Goal: Task Accomplishment & Management: Complete application form

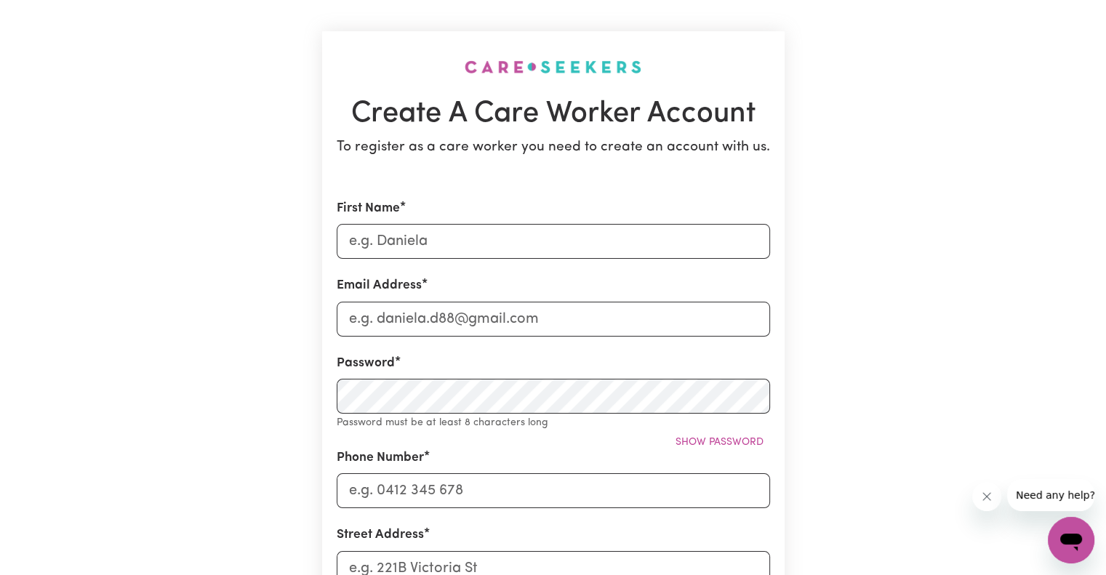
scroll to position [145, 0]
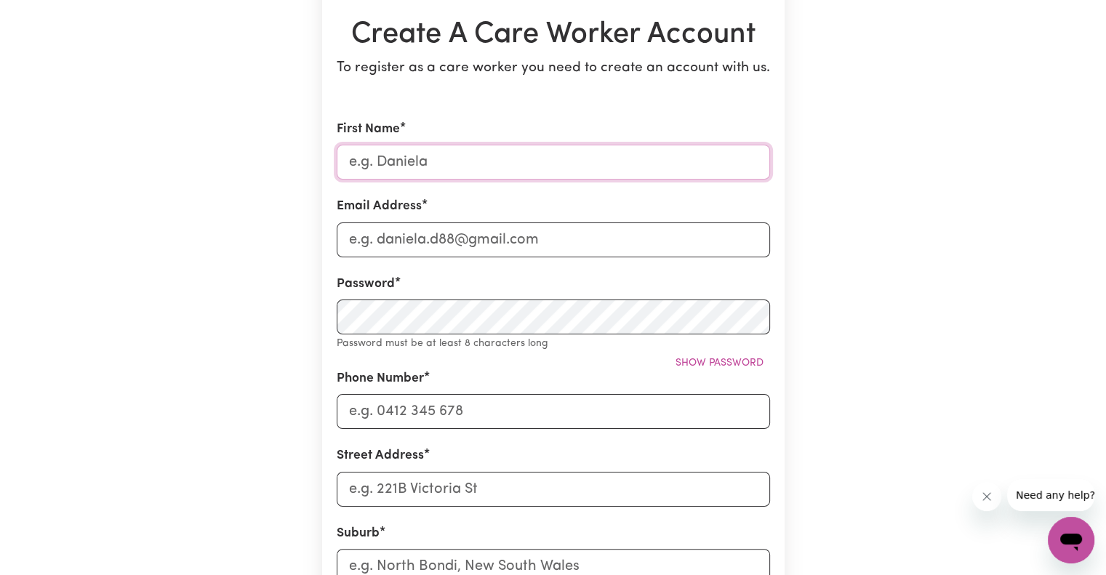
click at [417, 168] on input "First Name" at bounding box center [553, 162] width 433 height 35
type input "[PERSON_NAME]"
type input "[EMAIL_ADDRESS][DOMAIN_NAME]"
type input "0430497151"
type input "[STREET_ADDRESS][PERSON_NAME]"
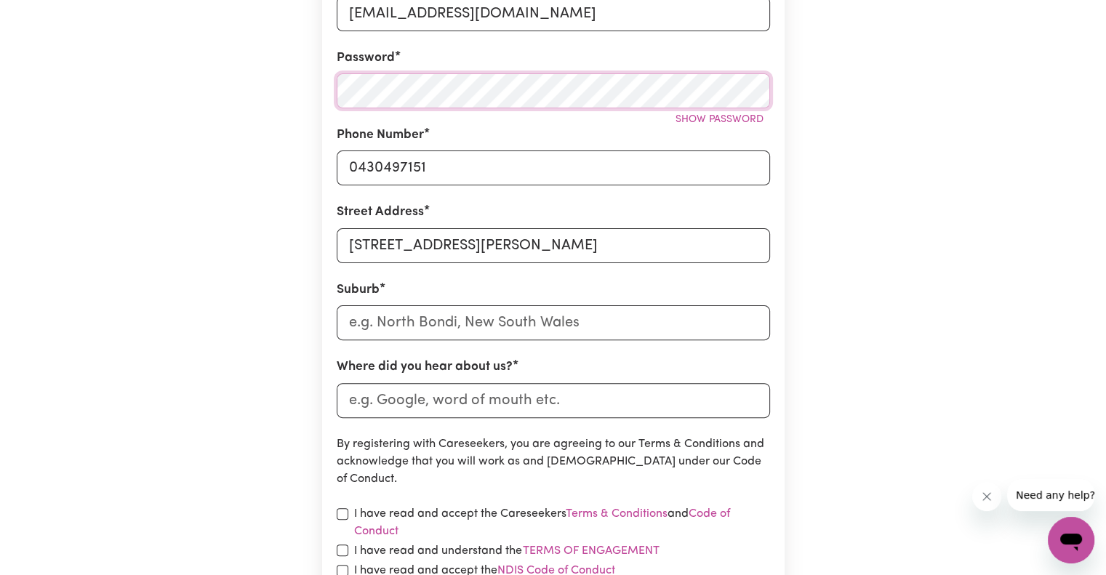
scroll to position [509, 0]
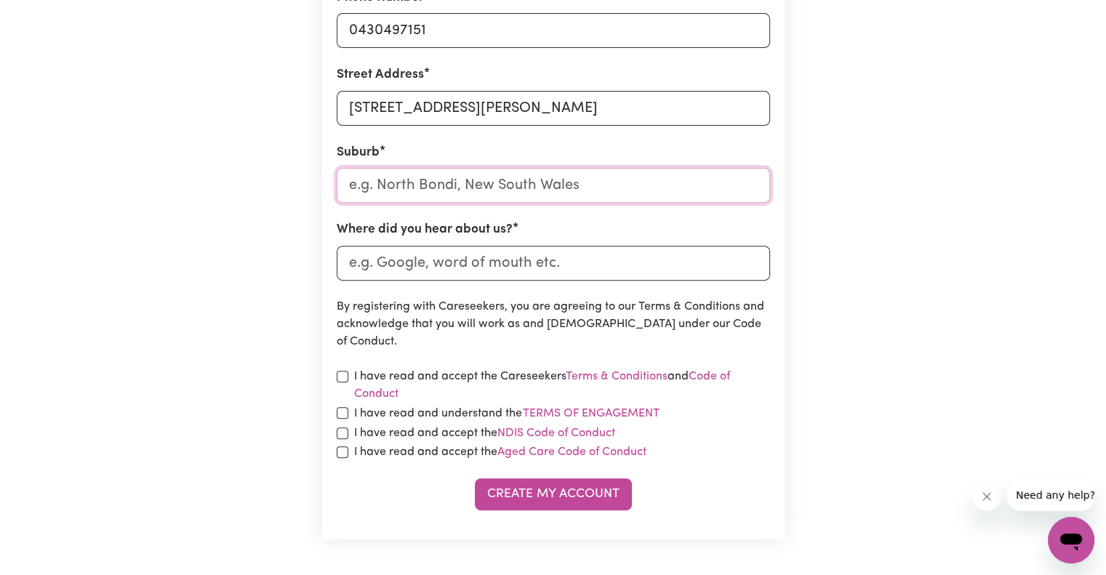
click at [491, 191] on input "text" at bounding box center [553, 185] width 433 height 35
type input "Colla"
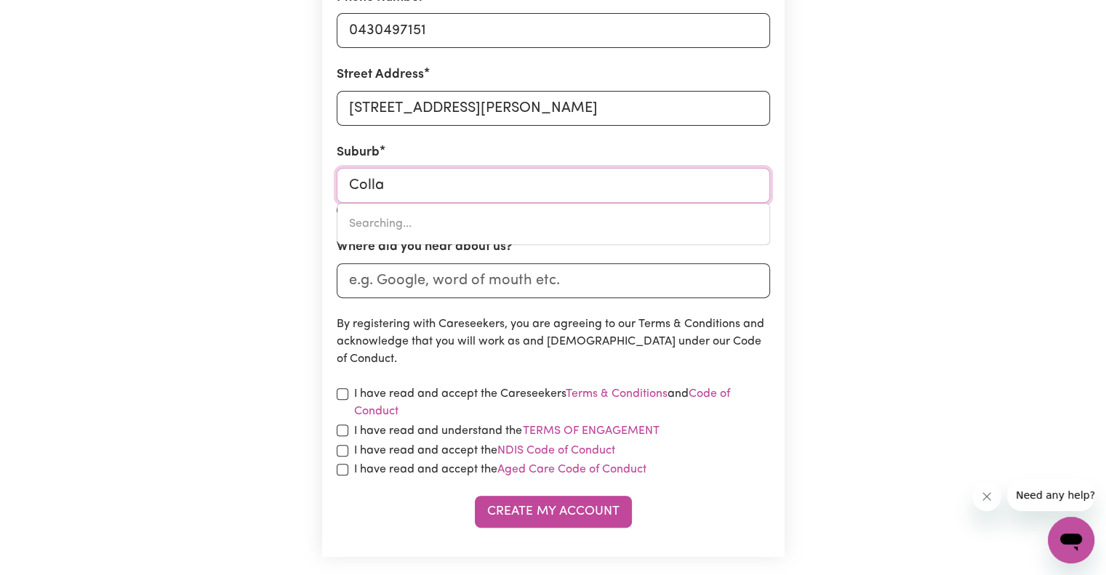
type input "CollaNILLING, [GEOGRAPHIC_DATA], 6315"
type input "Collar"
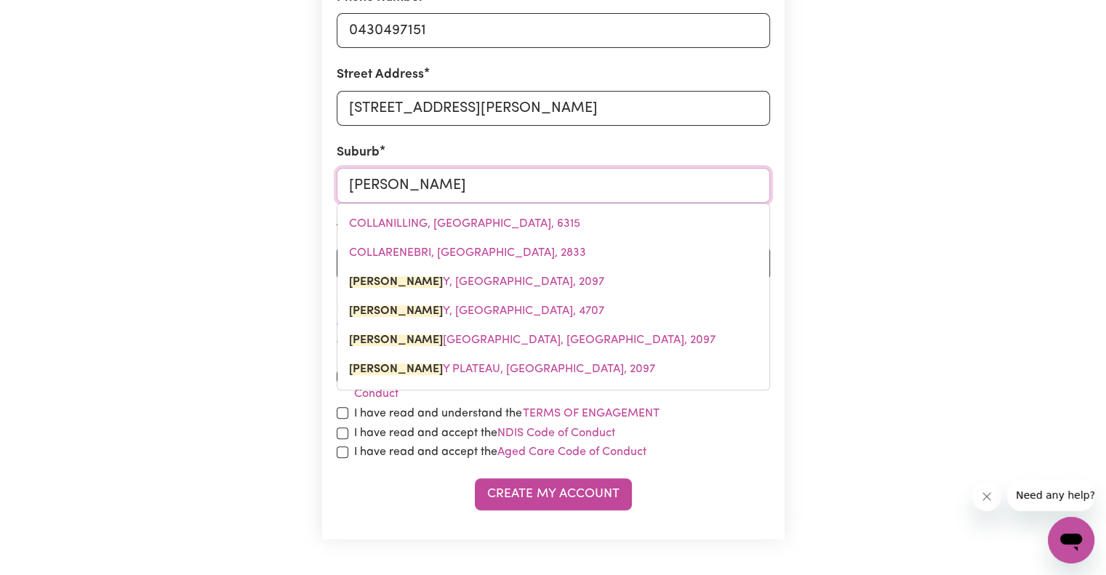
type input "Collaroy"
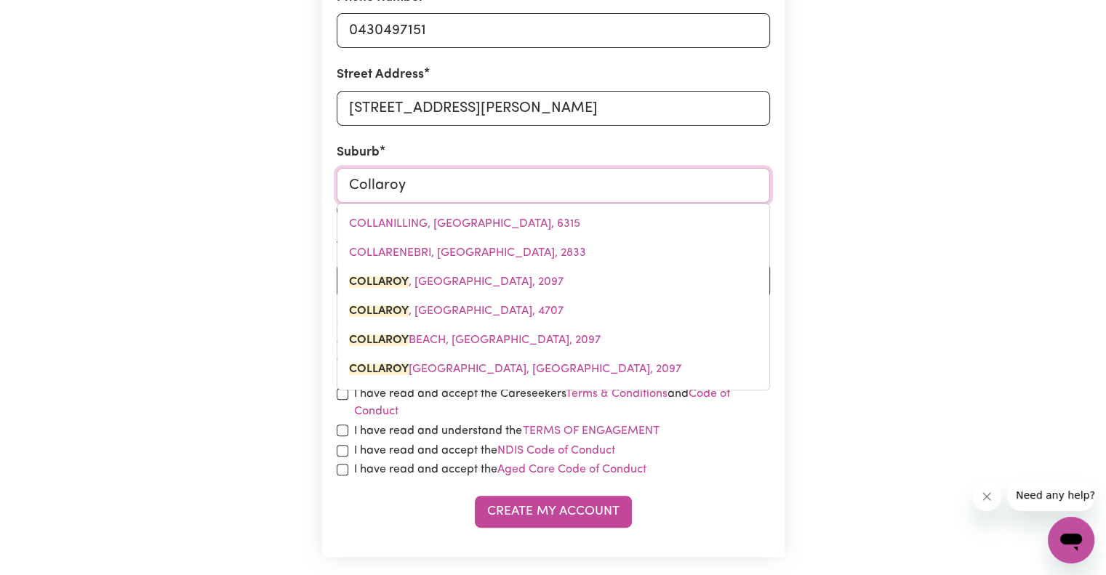
type input "Collaroy, [GEOGRAPHIC_DATA], 2097"
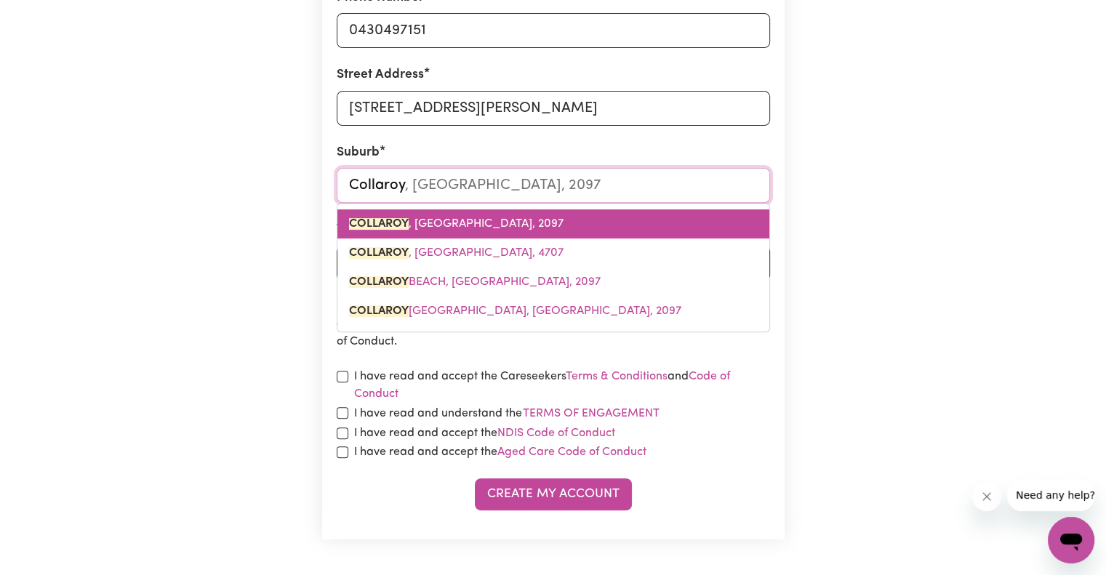
click at [491, 218] on span "COLLAROY , [GEOGRAPHIC_DATA], 2097" at bounding box center [456, 224] width 214 height 12
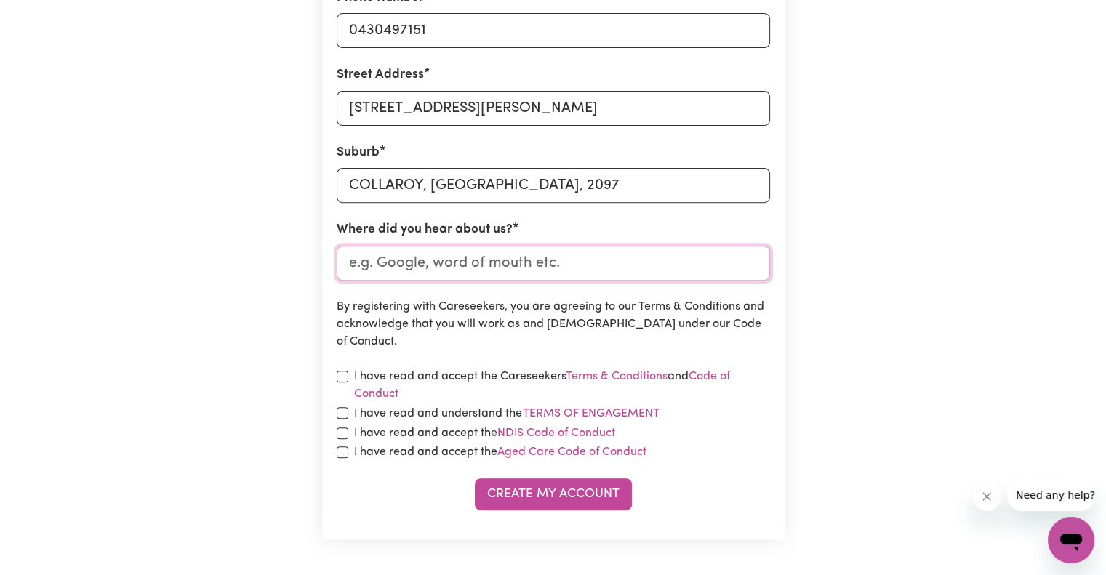
click at [488, 267] on input "Where did you hear about us?" at bounding box center [553, 263] width 433 height 35
type input "indeed"
click at [416, 381] on label "I have read and accept the Careseekers Terms & Conditions and Code of Conduct" at bounding box center [562, 385] width 416 height 35
click at [349, 374] on div "I have read and accept the Careseekers Terms & Conditions and Code of Conduct" at bounding box center [553, 385] width 433 height 35
click at [345, 451] on input "checkbox" at bounding box center [343, 452] width 12 height 12
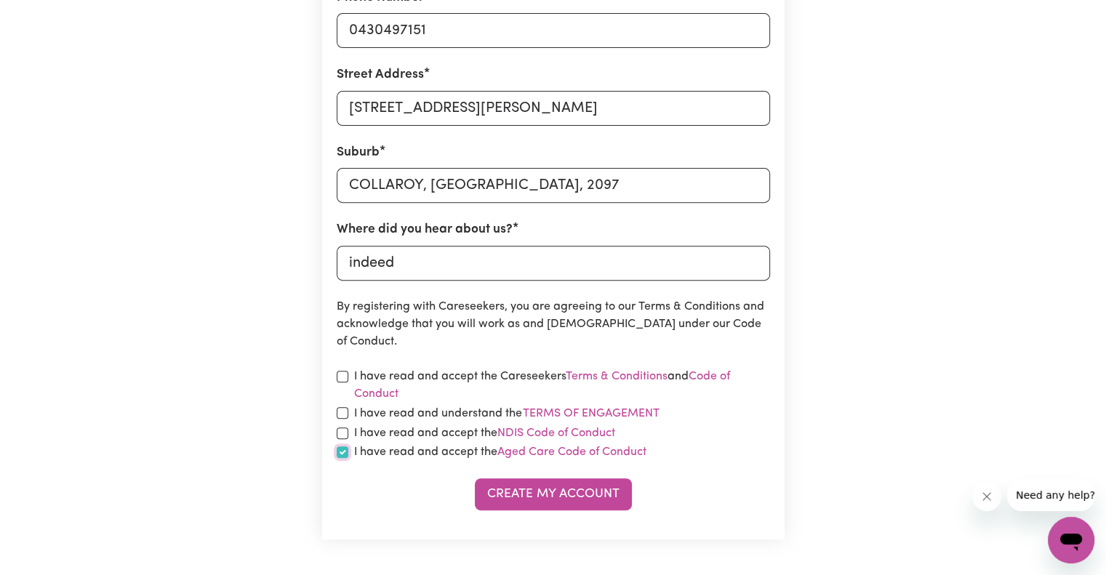
checkbox input "true"
click at [345, 426] on div "I have read and accept the NDIS Code of Conduct" at bounding box center [553, 432] width 433 height 17
click at [344, 415] on input "checkbox" at bounding box center [343, 413] width 12 height 12
checkbox input "true"
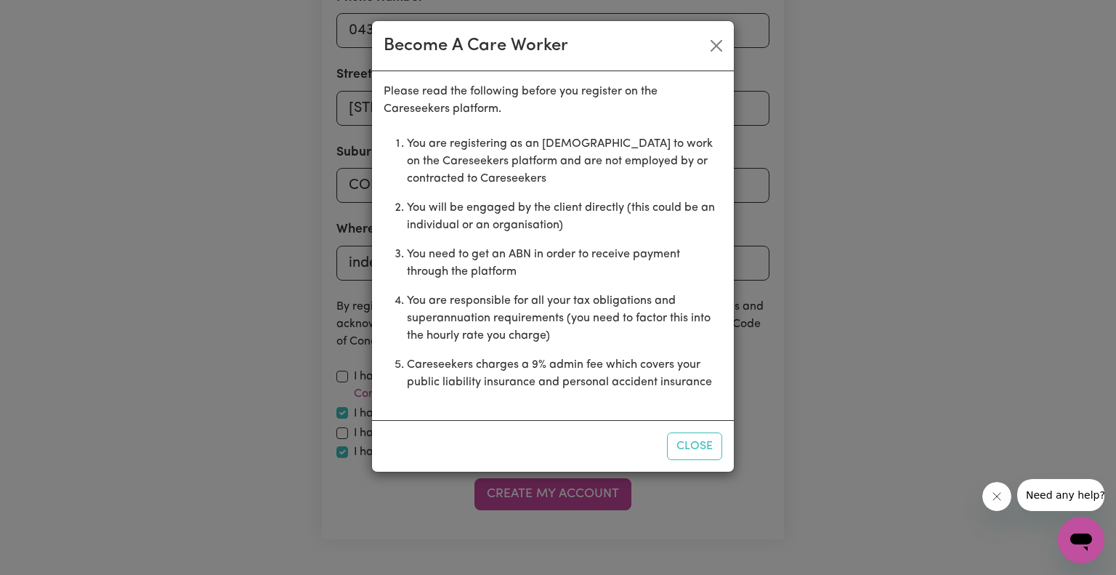
click at [345, 430] on div "Become A Care Worker Please read the following before you register on the Cares…" at bounding box center [558, 287] width 1116 height 575
click at [700, 451] on button "Close" at bounding box center [694, 446] width 55 height 28
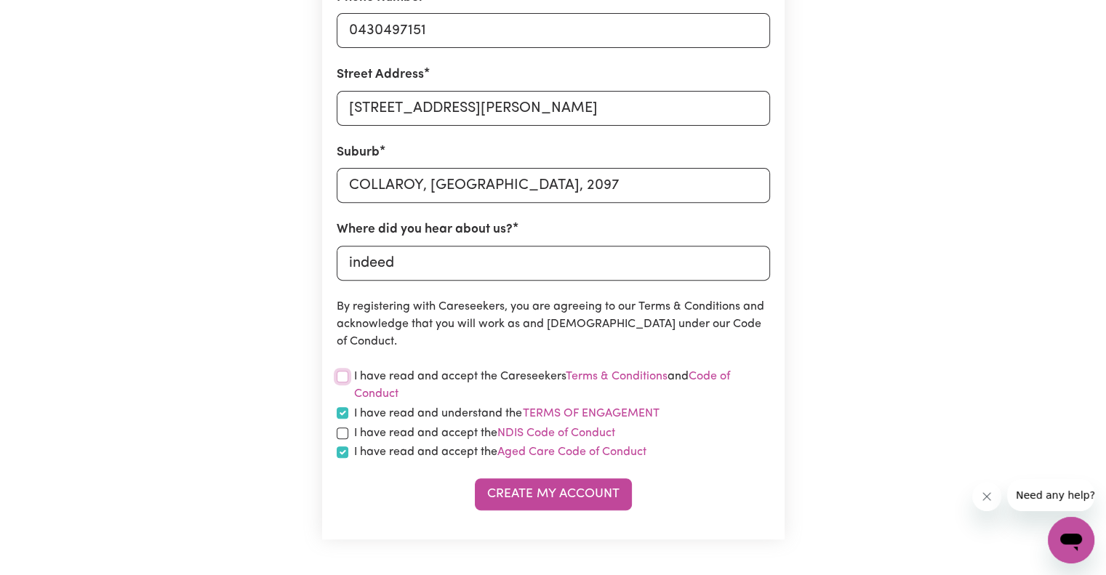
click at [347, 377] on input "checkbox" at bounding box center [343, 377] width 12 height 12
checkbox input "true"
click at [340, 435] on input "checkbox" at bounding box center [343, 433] width 12 height 12
checkbox input "true"
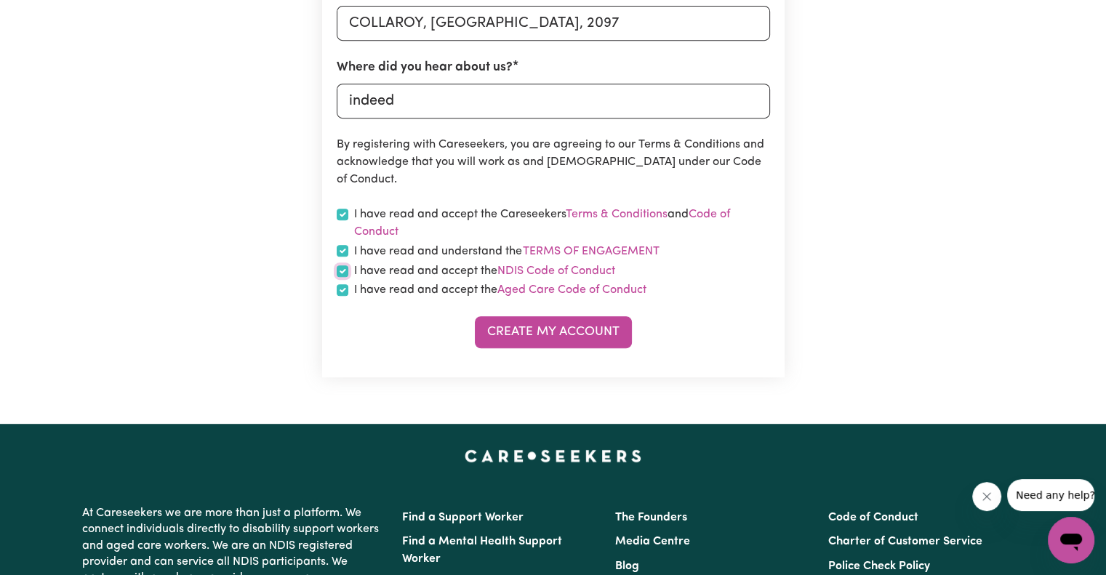
scroll to position [872, 0]
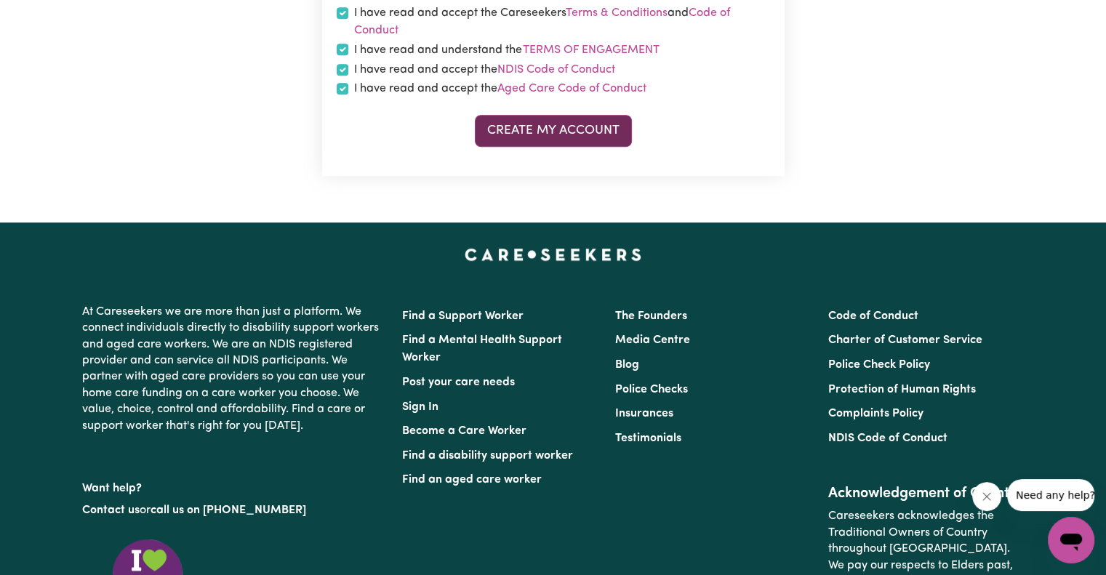
click at [581, 120] on button "Create My Account" at bounding box center [553, 131] width 157 height 32
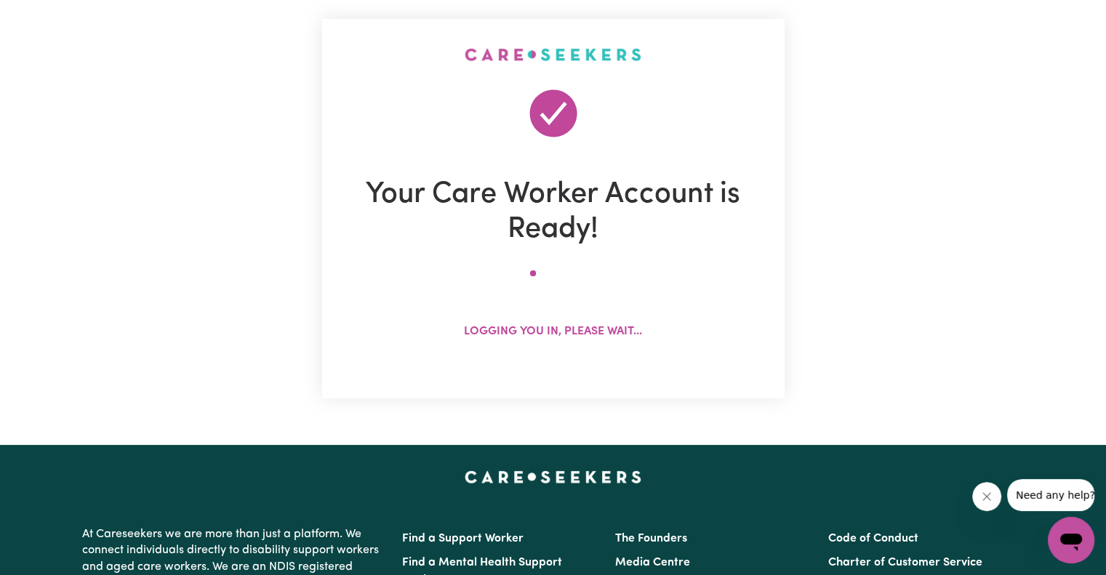
scroll to position [0, 0]
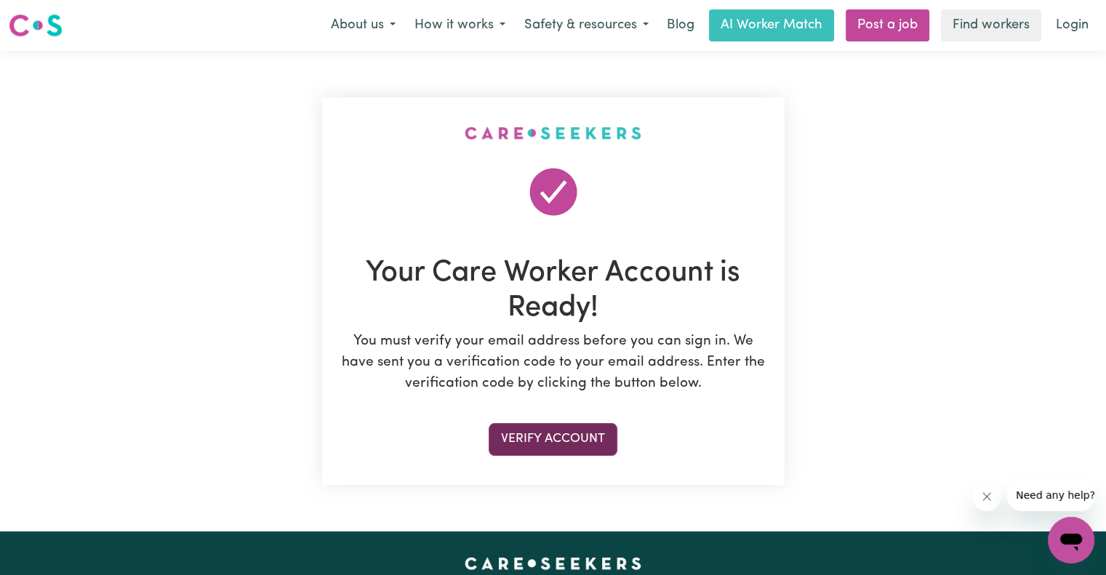
click at [555, 436] on button "Verify Account" at bounding box center [552, 439] width 129 height 32
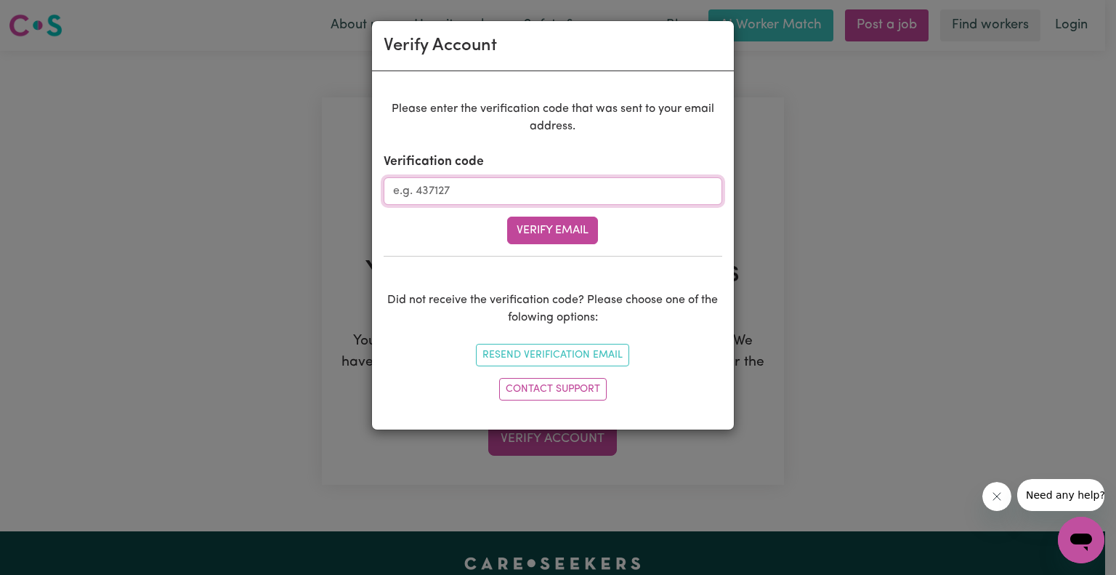
click at [635, 182] on input "Verification code" at bounding box center [553, 191] width 339 height 28
paste input "064620"
type input "064620"
click at [552, 232] on button "Verify Email" at bounding box center [552, 231] width 91 height 28
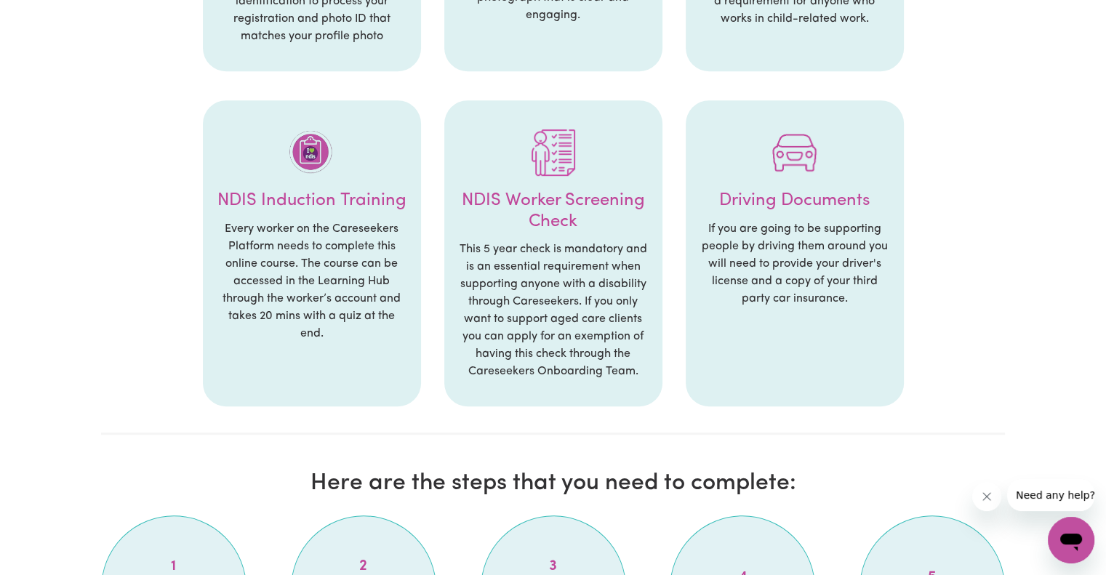
scroll to position [800, 0]
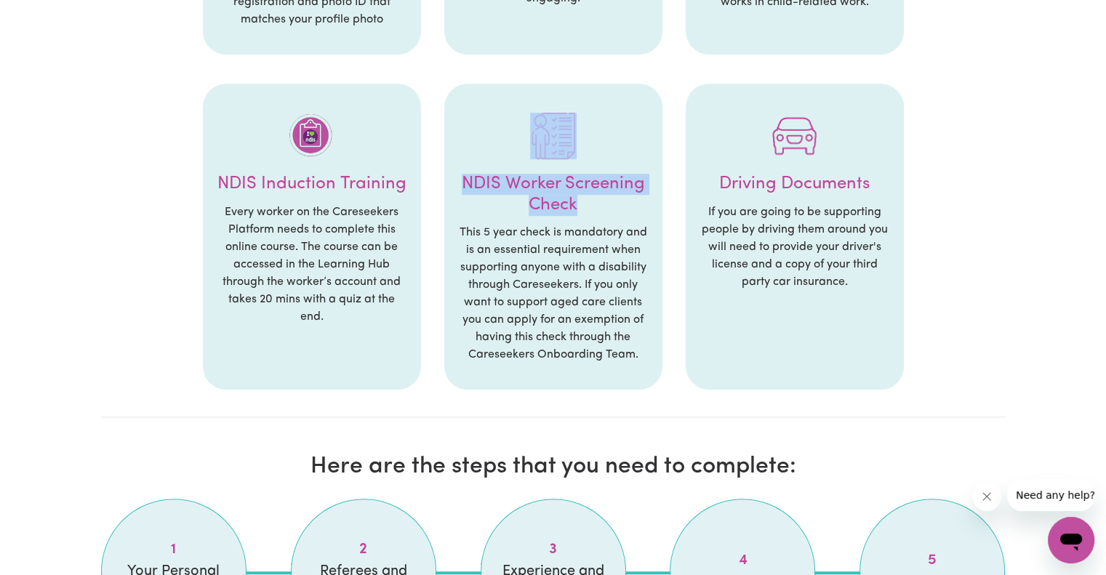
drag, startPoint x: 462, startPoint y: 172, endPoint x: 619, endPoint y: 207, distance: 160.3
click at [619, 207] on li "NDIS Worker Screening Check This 5 year check is mandatory and is an essential …" at bounding box center [553, 237] width 218 height 307
copy li "NDIS Worker Screening Check"
click at [95, 218] on div "Let's get started! Hi [PERSON_NAME] , welcome to the Careseekers platform! We c…" at bounding box center [553, 52] width 922 height 1602
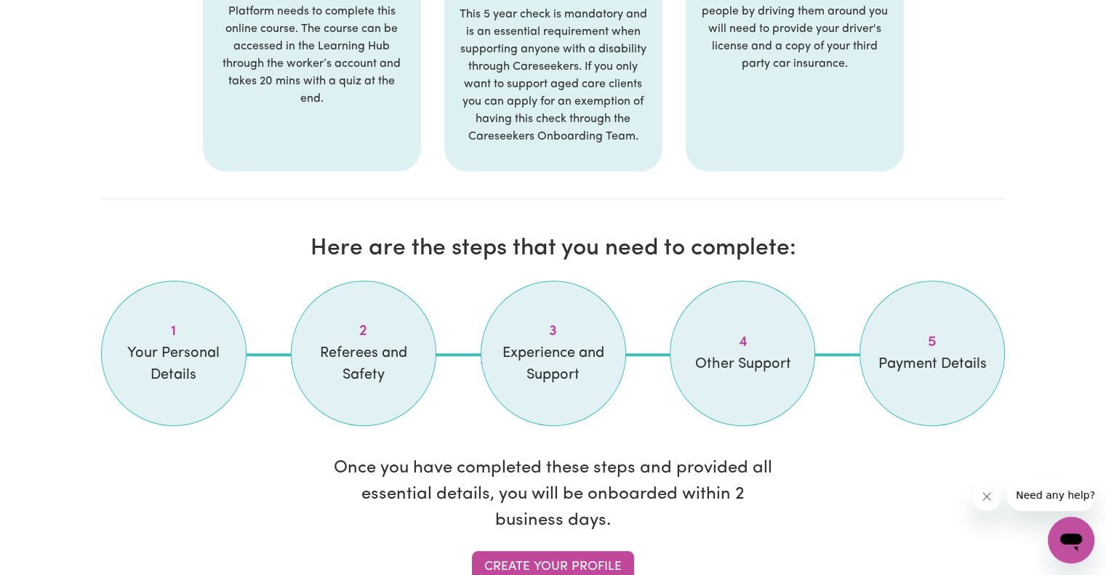
scroll to position [1090, 0]
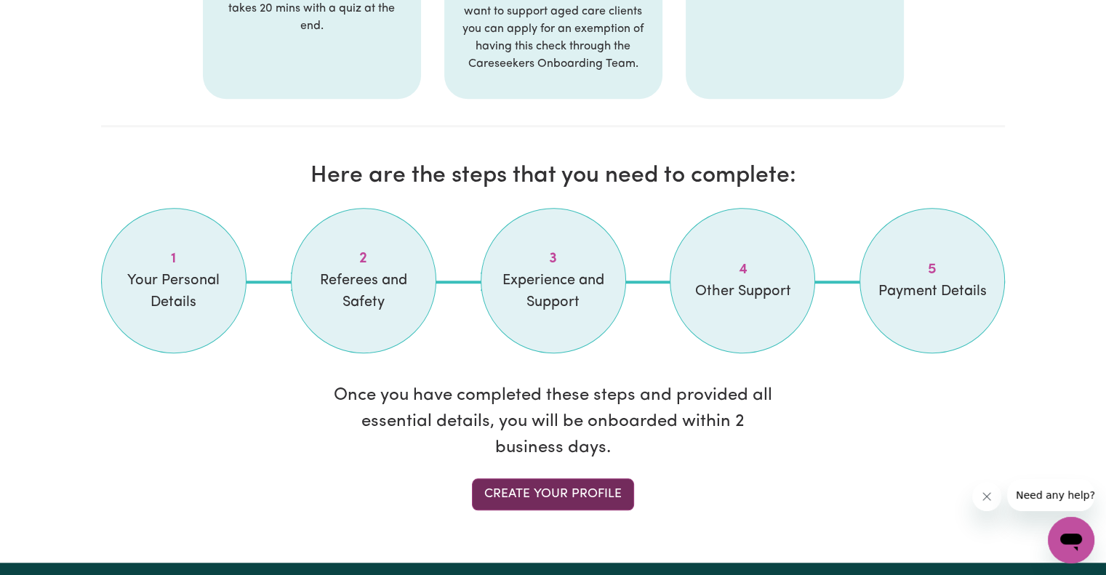
click at [552, 495] on link "Create your profile" at bounding box center [553, 494] width 162 height 32
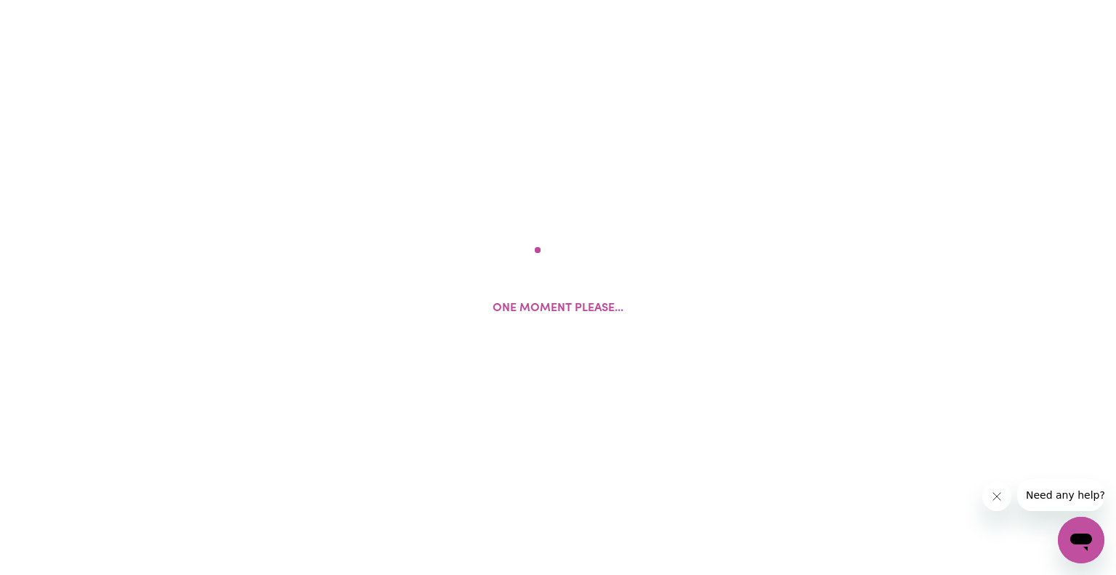
select select "Studying a healthcare related degree or qualification"
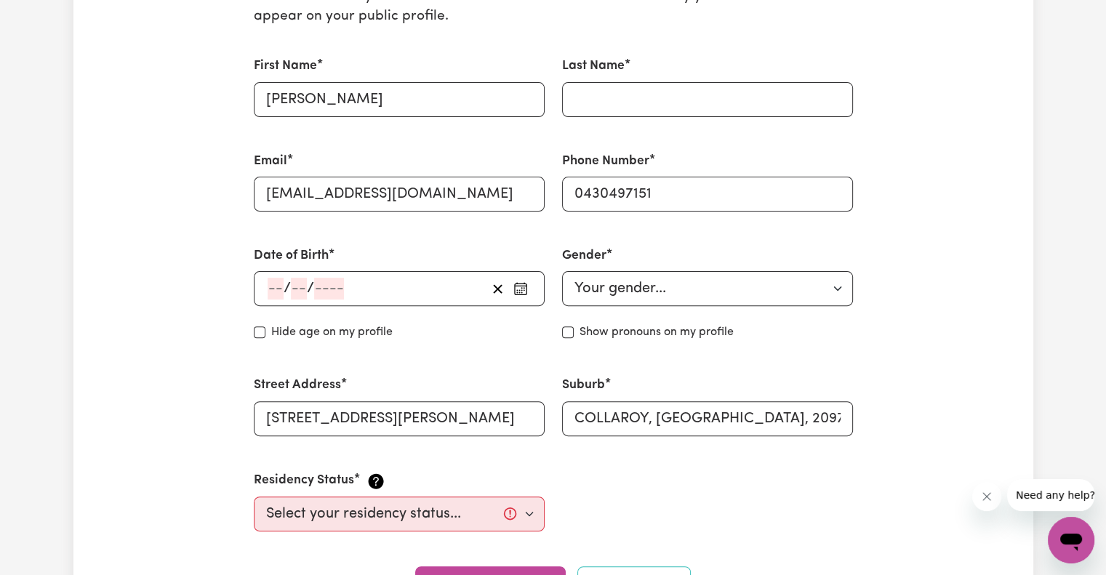
scroll to position [218, 0]
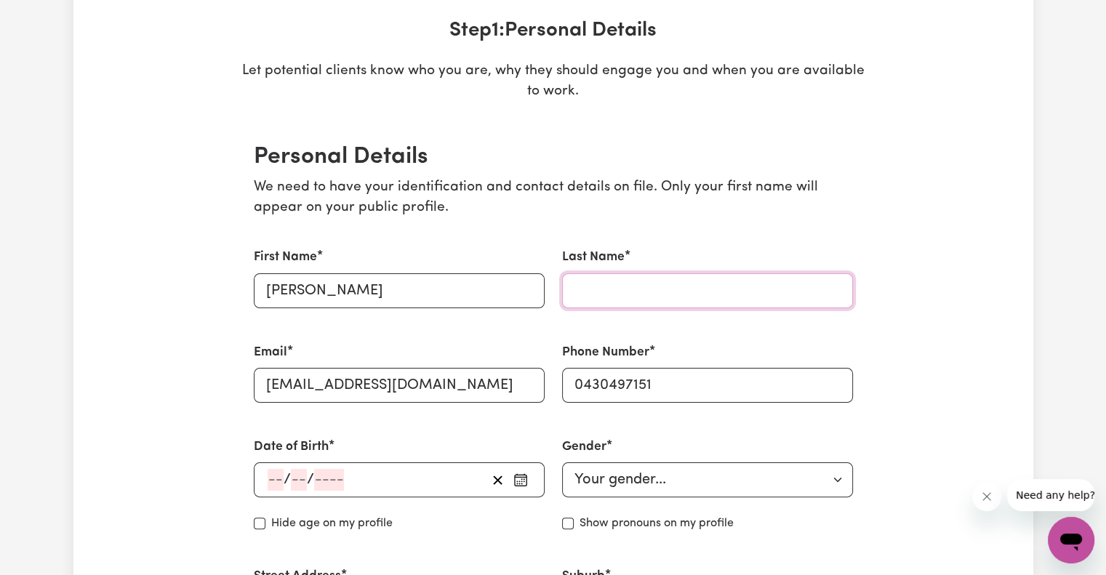
click at [641, 295] on input "Last Name" at bounding box center [707, 290] width 291 height 35
type input "[PERSON_NAME]"
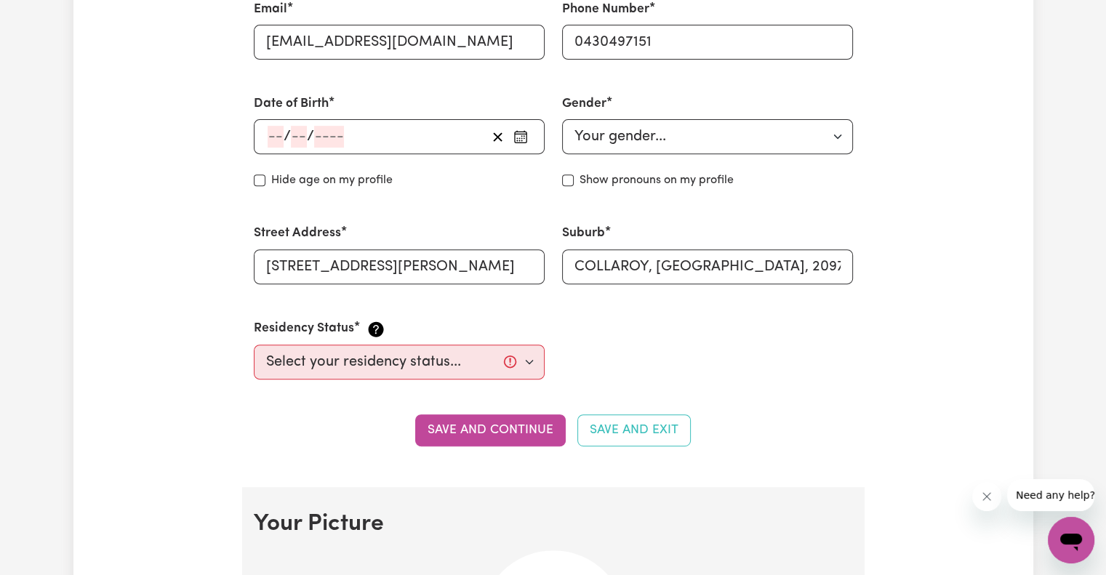
scroll to position [509, 0]
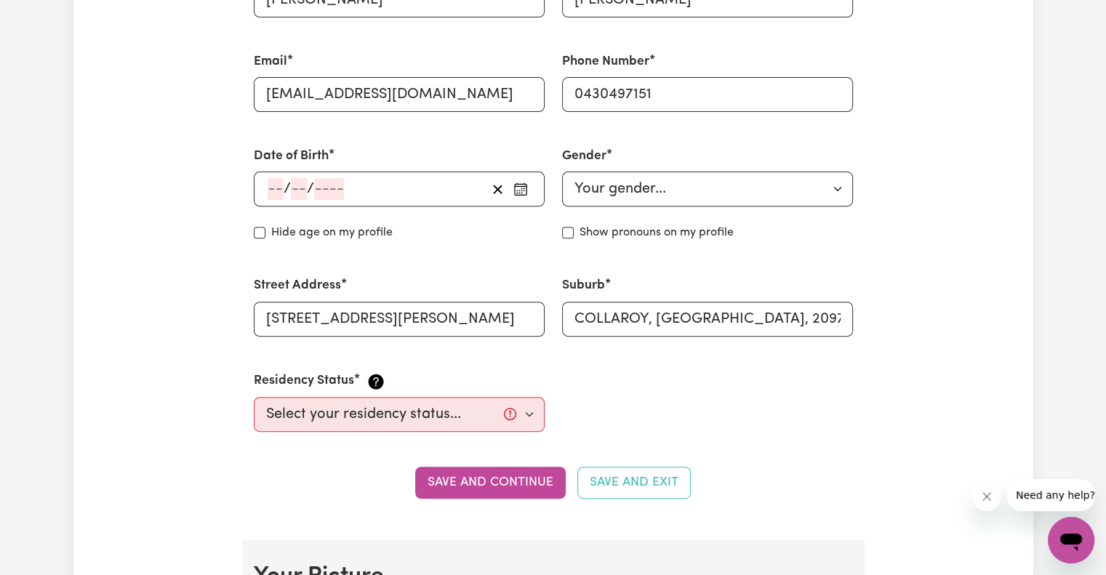
click at [262, 180] on div "/ /" at bounding box center [399, 189] width 291 height 35
click at [266, 185] on div "/ /" at bounding box center [399, 189] width 291 height 35
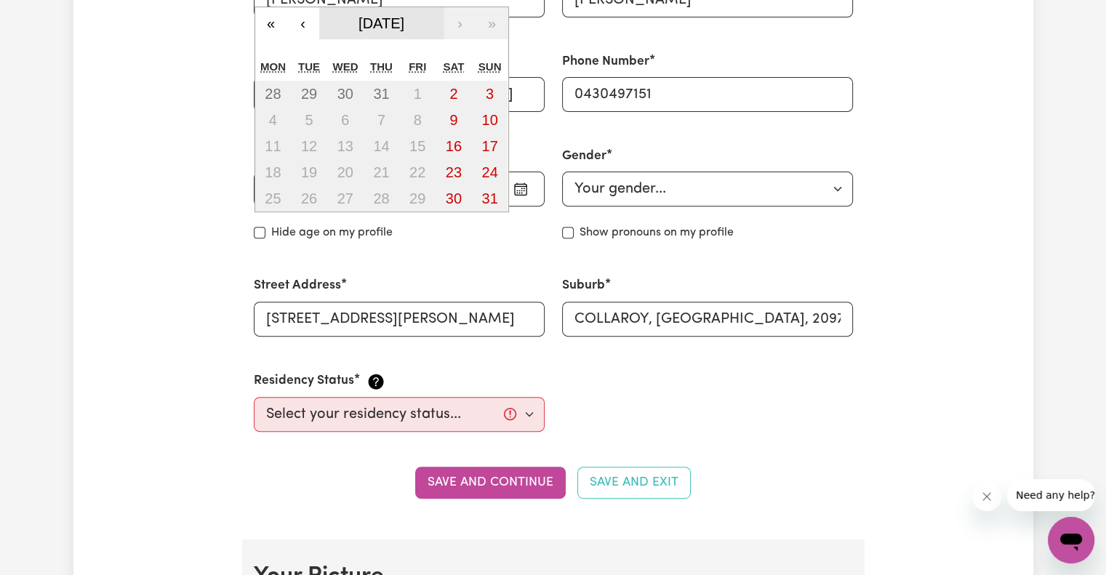
click at [385, 12] on button "[DATE]" at bounding box center [381, 23] width 125 height 32
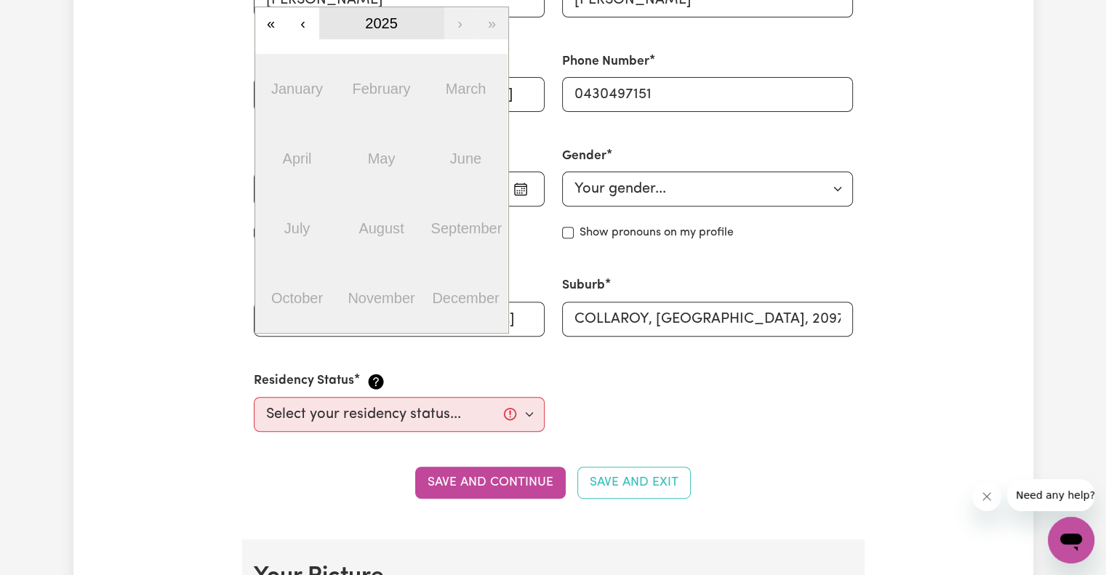
click at [387, 17] on span "2025" at bounding box center [381, 23] width 33 height 16
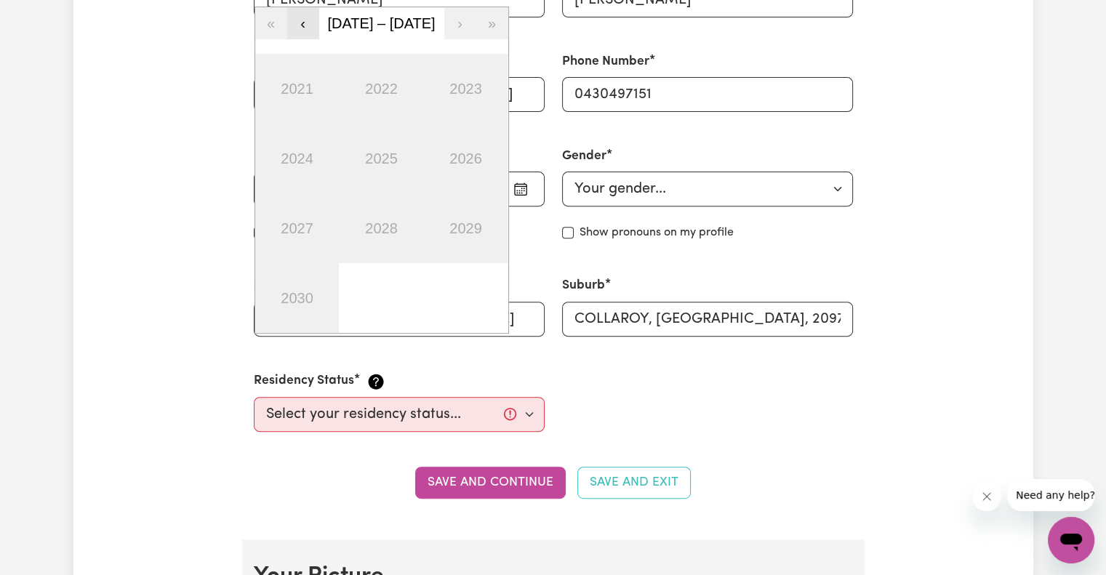
click at [305, 25] on button "‹" at bounding box center [303, 23] width 32 height 32
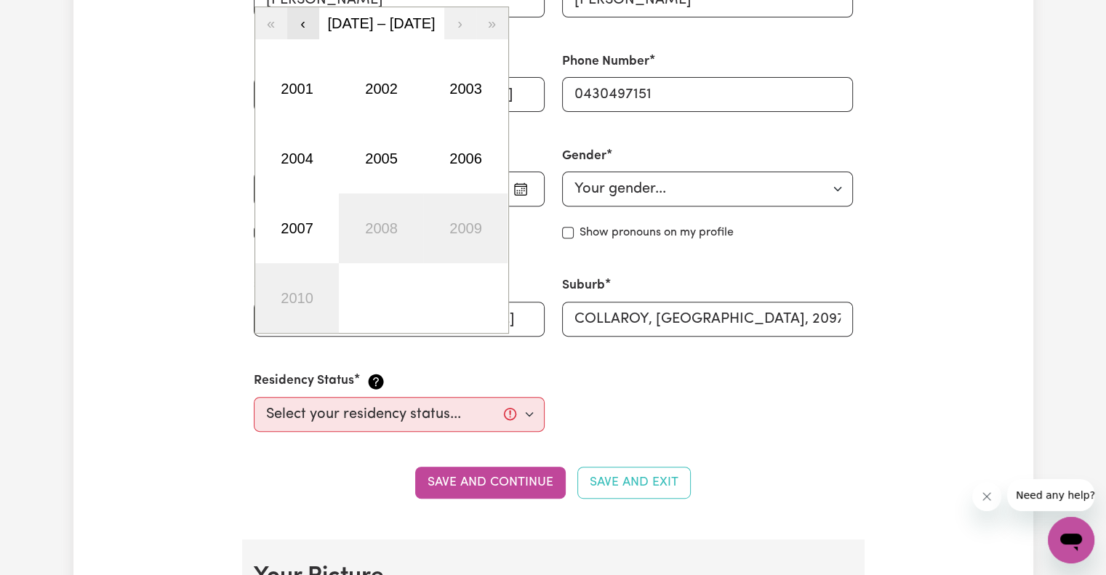
click at [305, 25] on button "‹" at bounding box center [303, 23] width 32 height 32
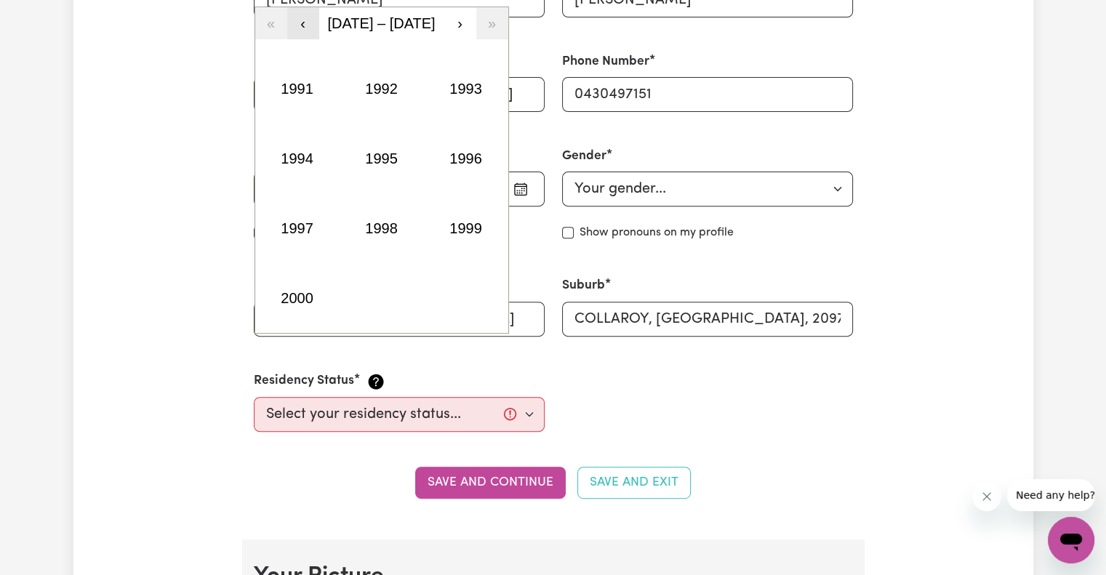
click at [305, 25] on button "‹" at bounding box center [303, 23] width 32 height 32
click at [456, 23] on button "›" at bounding box center [460, 23] width 32 height 32
click at [472, 86] on button "1993" at bounding box center [465, 89] width 84 height 70
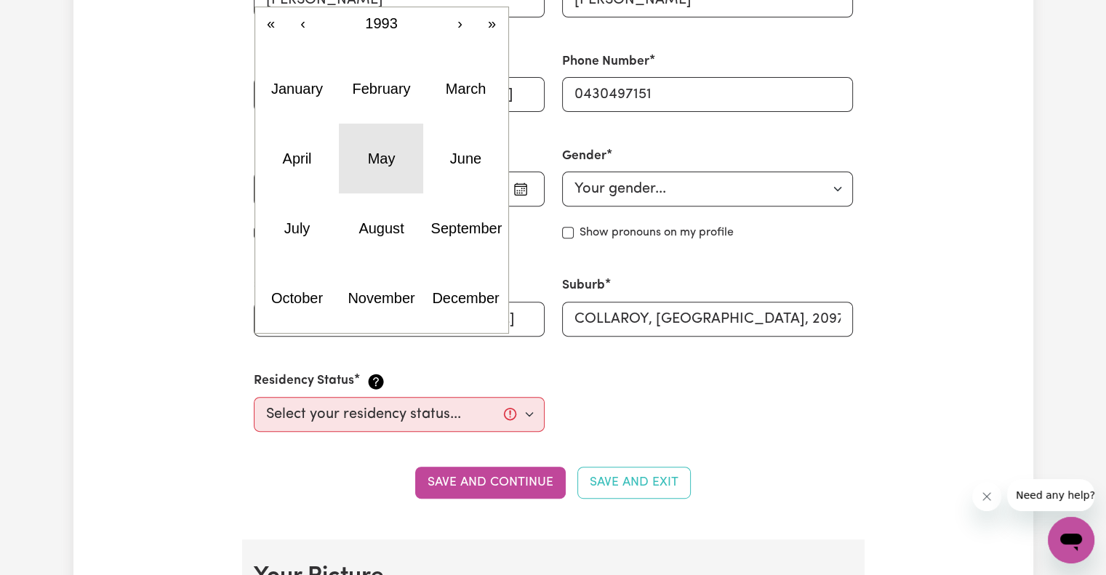
click at [378, 153] on abbr "May" at bounding box center [382, 158] width 28 height 16
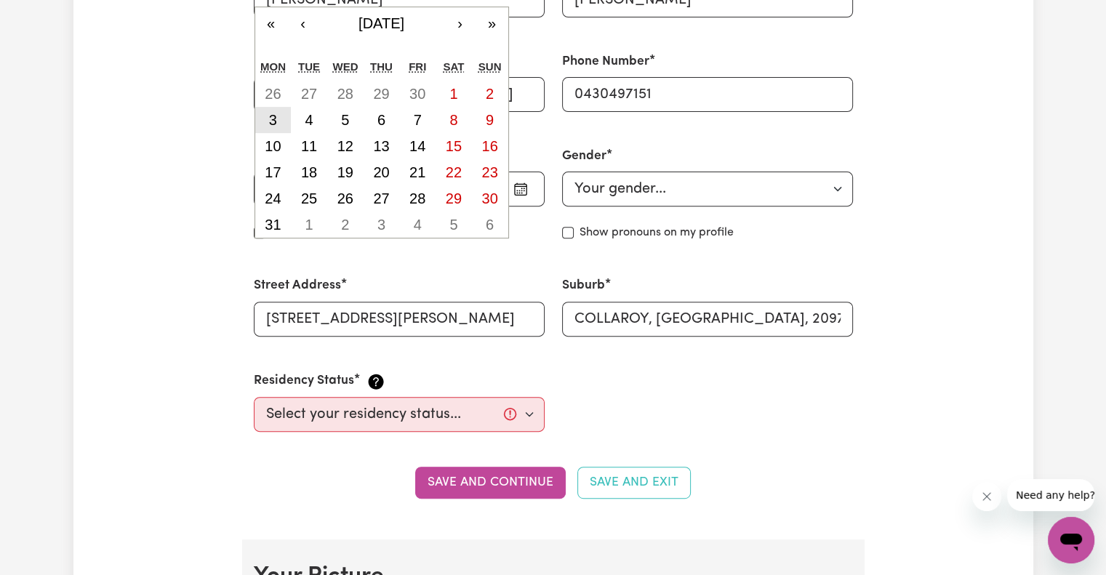
click at [273, 128] on button "3" at bounding box center [273, 120] width 36 height 26
type input "[DATE]"
type input "3"
type input "5"
type input "1993"
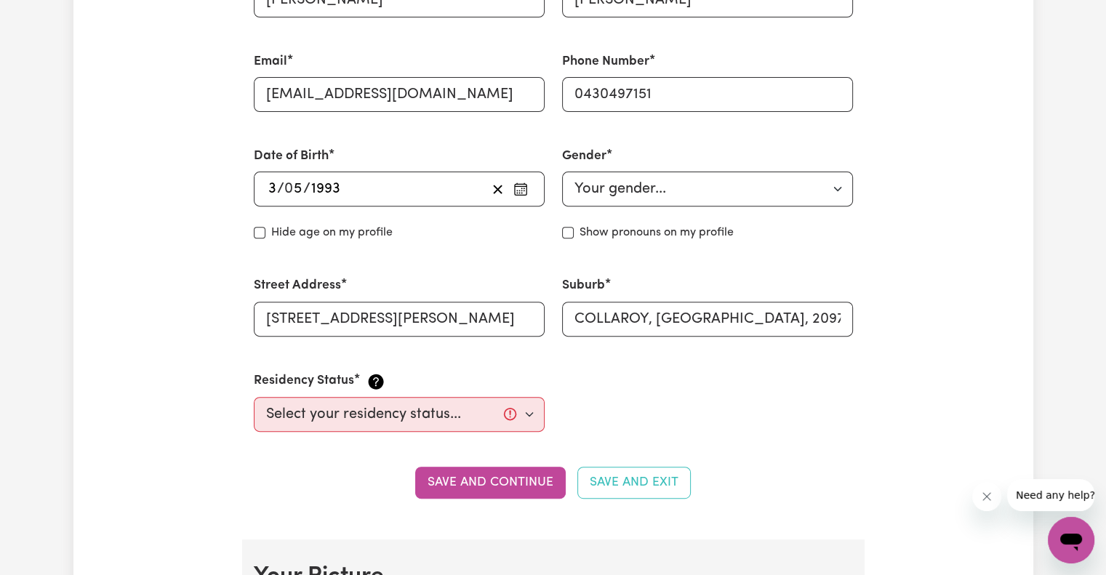
click at [291, 186] on div "[DATE] 3 / 0 5 / 1993 « ‹ [DATE] › » Mon Tue Wed Thu Fri Sat Sun 26 27 28 29 30…" at bounding box center [399, 189] width 291 height 35
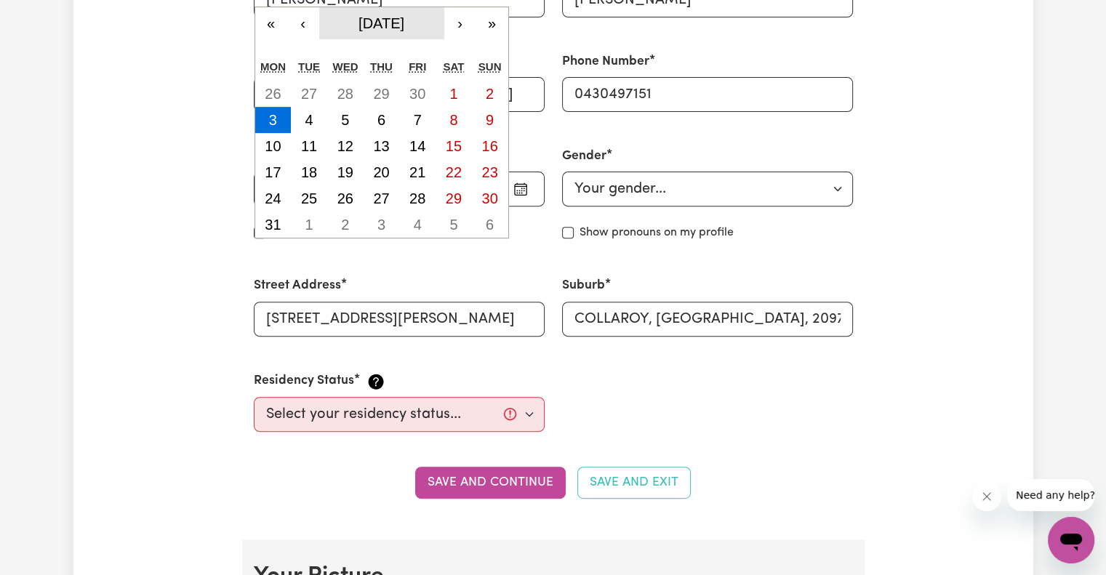
click at [382, 35] on button "[DATE]" at bounding box center [381, 23] width 125 height 32
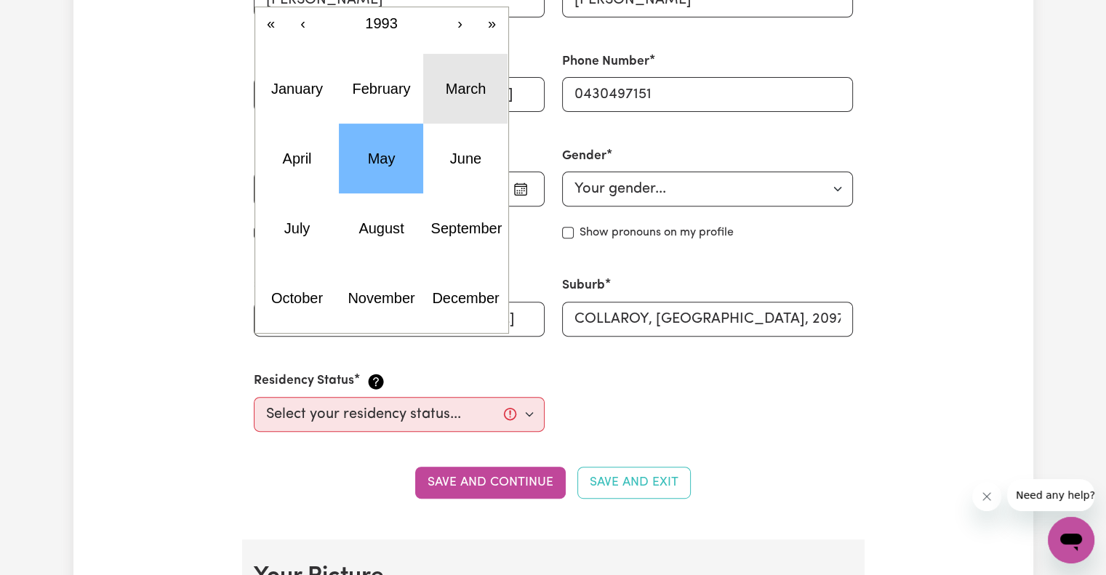
click at [475, 82] on abbr "March" at bounding box center [466, 89] width 41 height 16
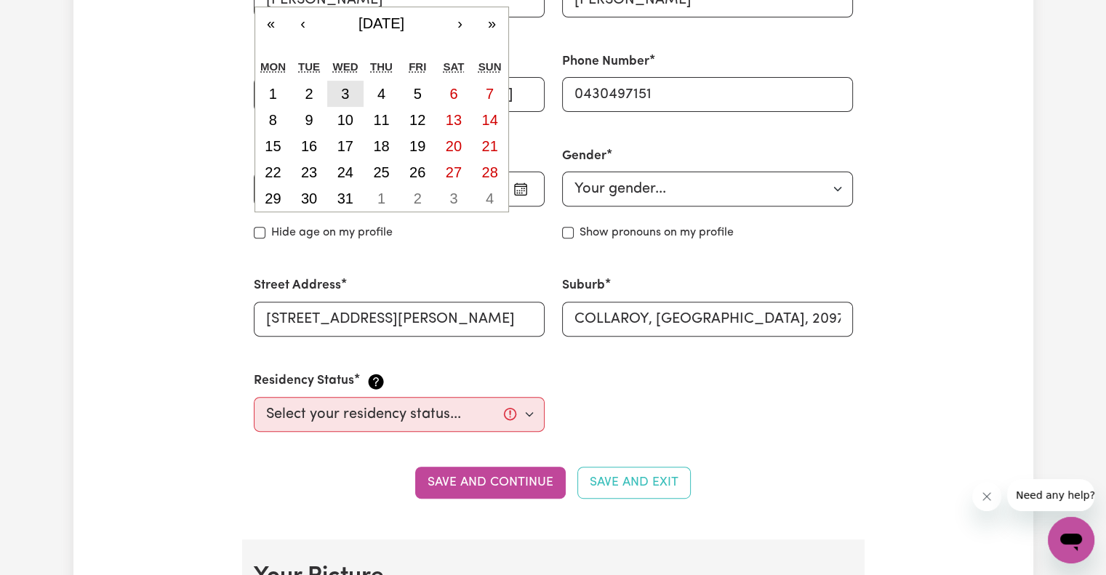
click at [349, 93] on button "3" at bounding box center [345, 94] width 36 height 26
type input "[DATE]"
type input "3"
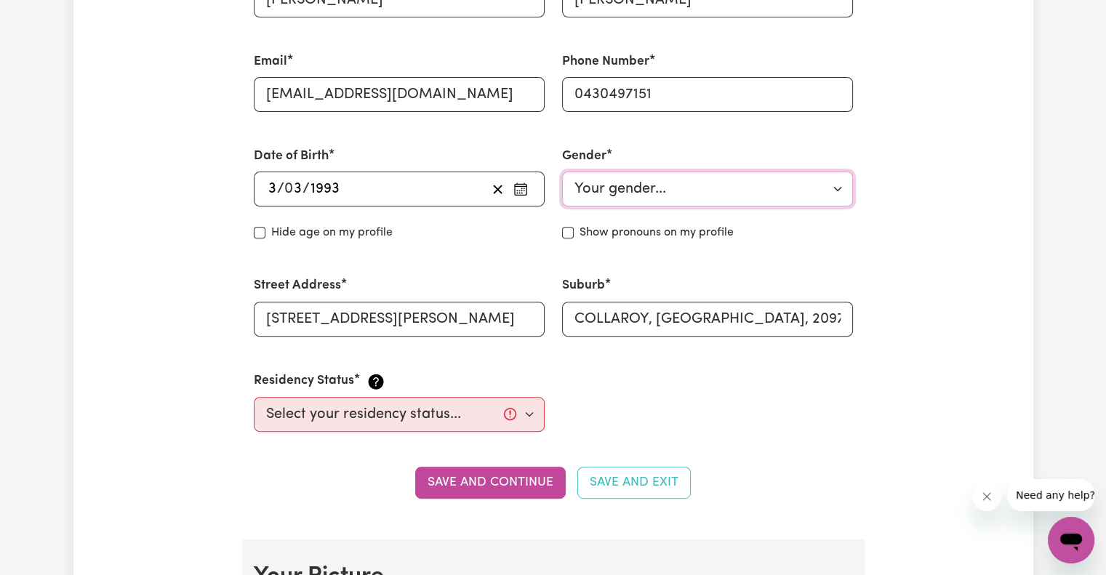
click at [616, 194] on select "Your gender... [DEMOGRAPHIC_DATA] [DEMOGRAPHIC_DATA] [DEMOGRAPHIC_DATA] Other P…" at bounding box center [707, 189] width 291 height 35
select select "[DEMOGRAPHIC_DATA]"
click at [562, 172] on select "Your gender... [DEMOGRAPHIC_DATA] [DEMOGRAPHIC_DATA] [DEMOGRAPHIC_DATA] Other P…" at bounding box center [707, 189] width 291 height 35
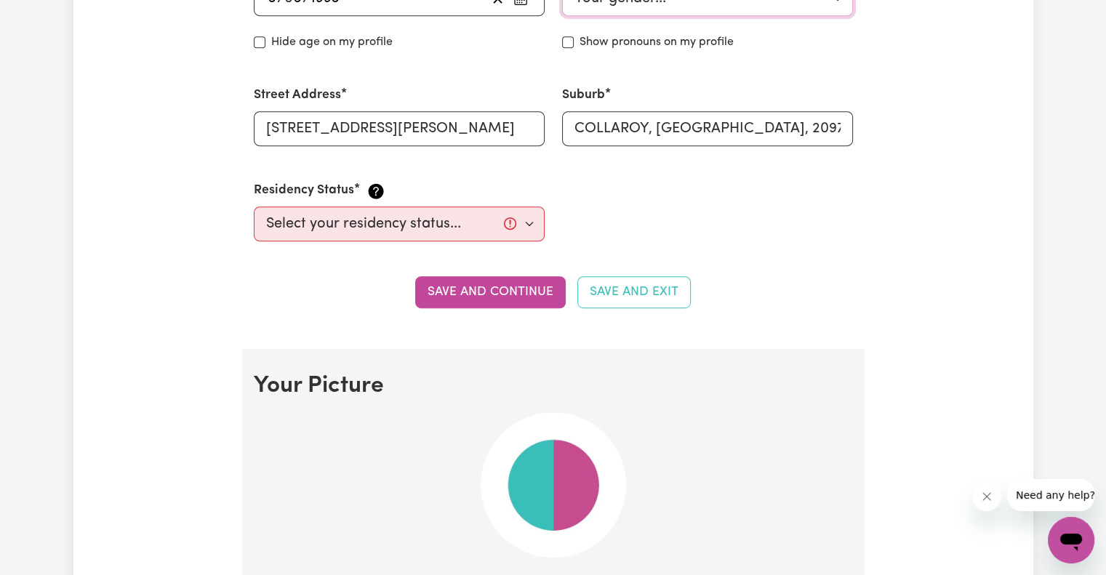
scroll to position [727, 0]
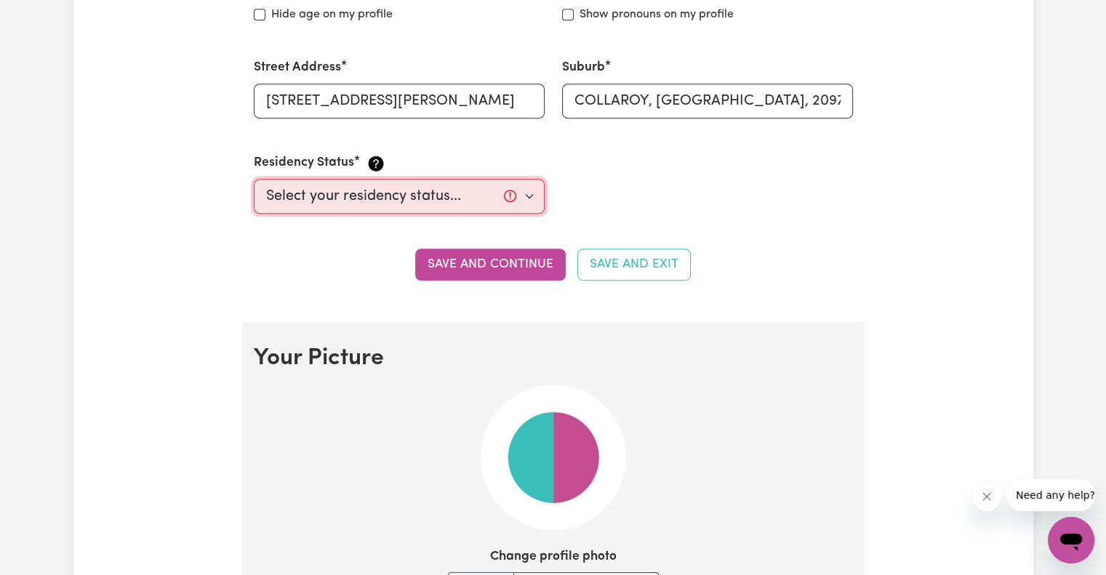
click at [358, 195] on select "Select your residency status... [DEMOGRAPHIC_DATA] citizen Australian PR [DEMOG…" at bounding box center [399, 196] width 291 height 35
select select "[DEMOGRAPHIC_DATA] Citizen"
click at [254, 179] on select "Select your residency status... [DEMOGRAPHIC_DATA] citizen Australian PR [DEMOG…" at bounding box center [399, 196] width 291 height 35
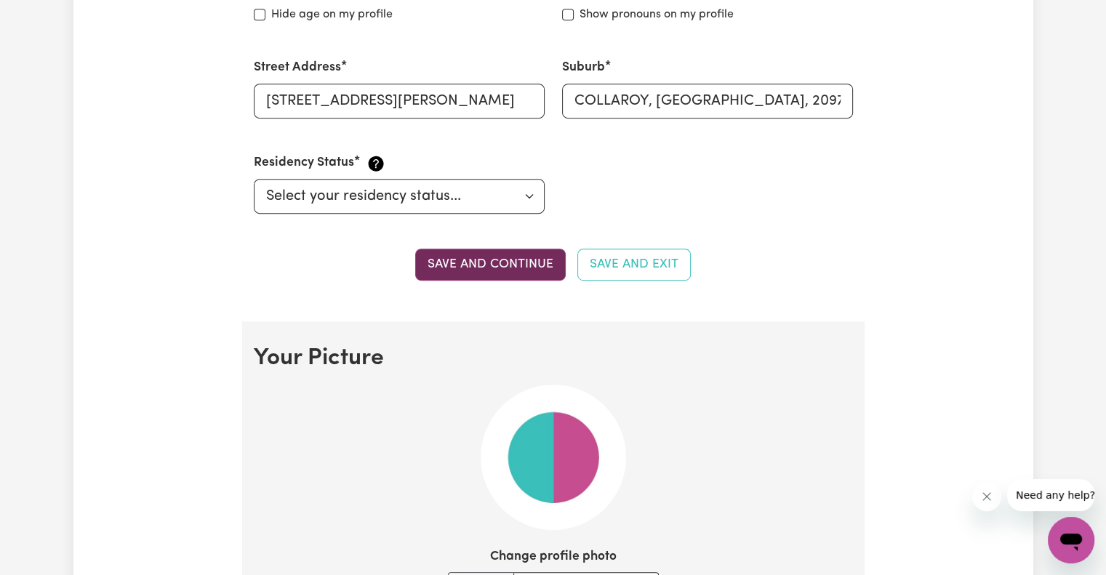
click at [472, 265] on button "Save and continue" at bounding box center [490, 265] width 150 height 32
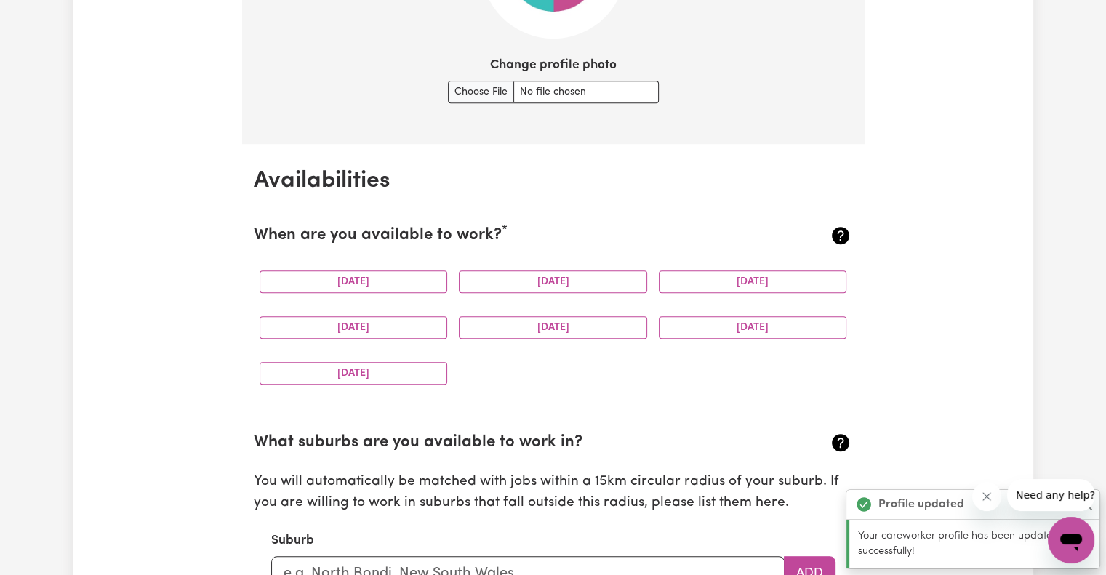
scroll to position [1230, 0]
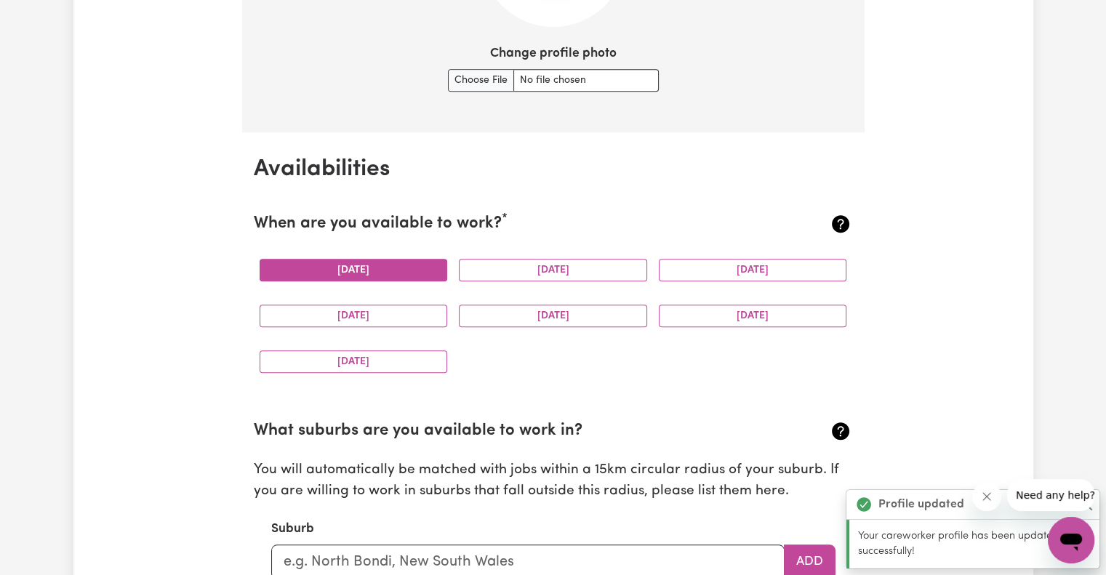
click at [363, 270] on button "[DATE]" at bounding box center [353, 270] width 188 height 23
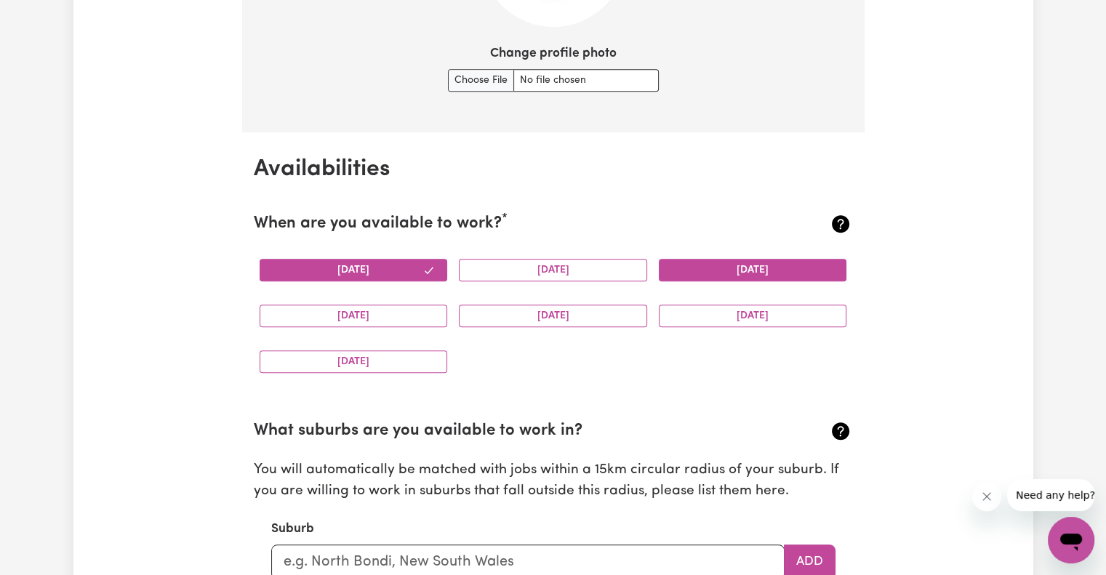
click at [733, 267] on button "[DATE]" at bounding box center [753, 270] width 188 height 23
click at [413, 313] on button "[DATE]" at bounding box center [353, 316] width 188 height 23
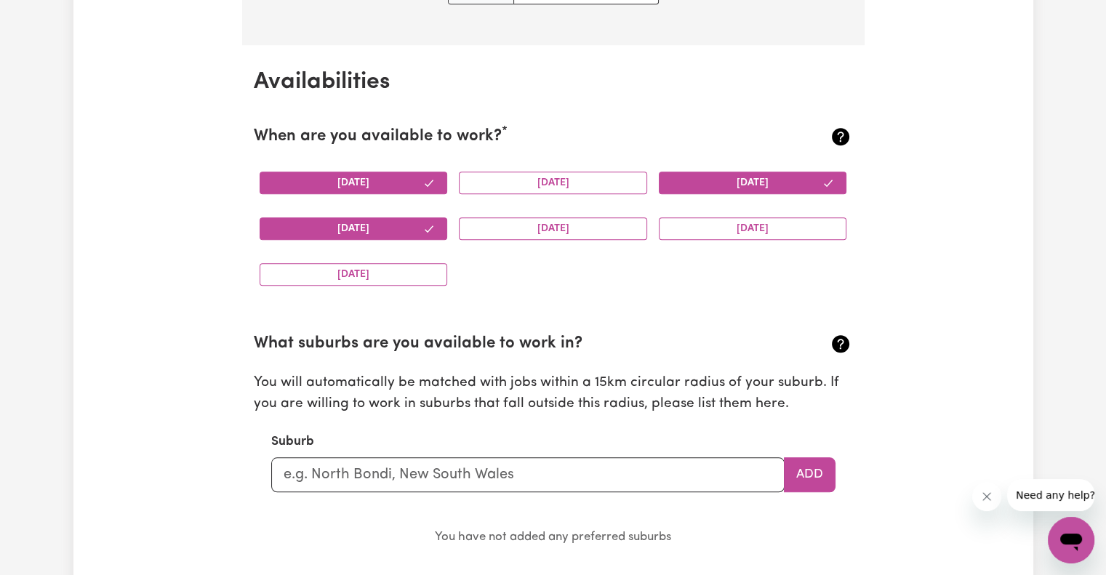
scroll to position [1448, 0]
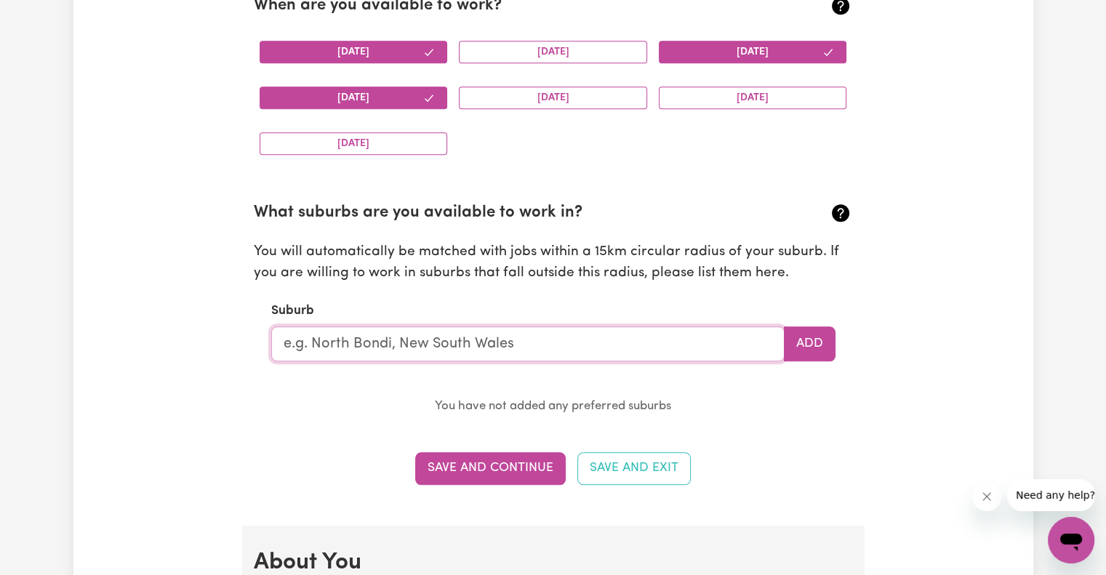
click at [413, 342] on input "text" at bounding box center [527, 343] width 513 height 35
type input "Narra"
type input "[PERSON_NAME], [GEOGRAPHIC_DATA], 6532"
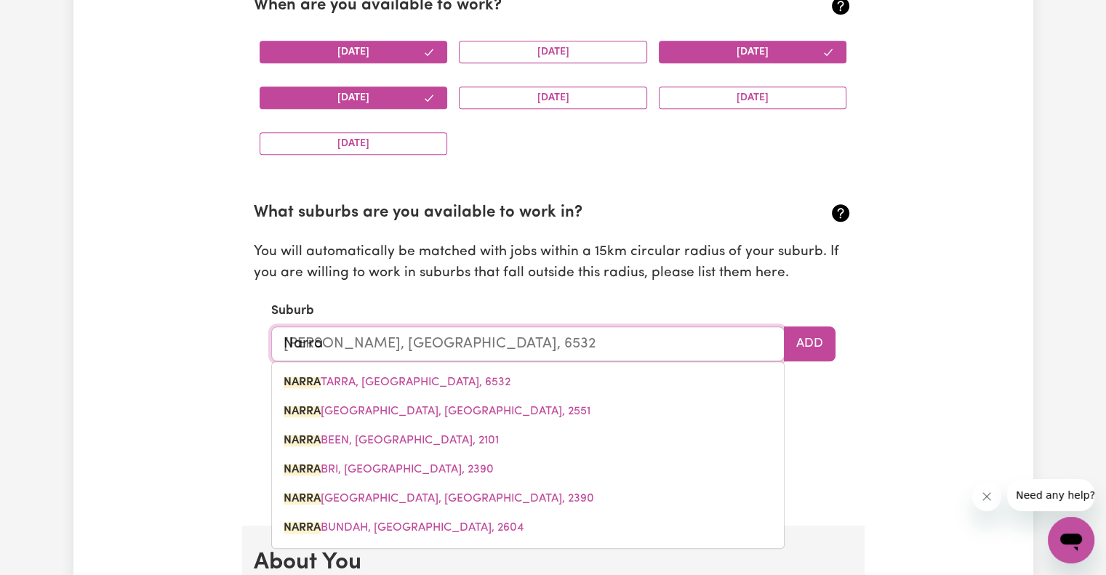
type input "Narrab"
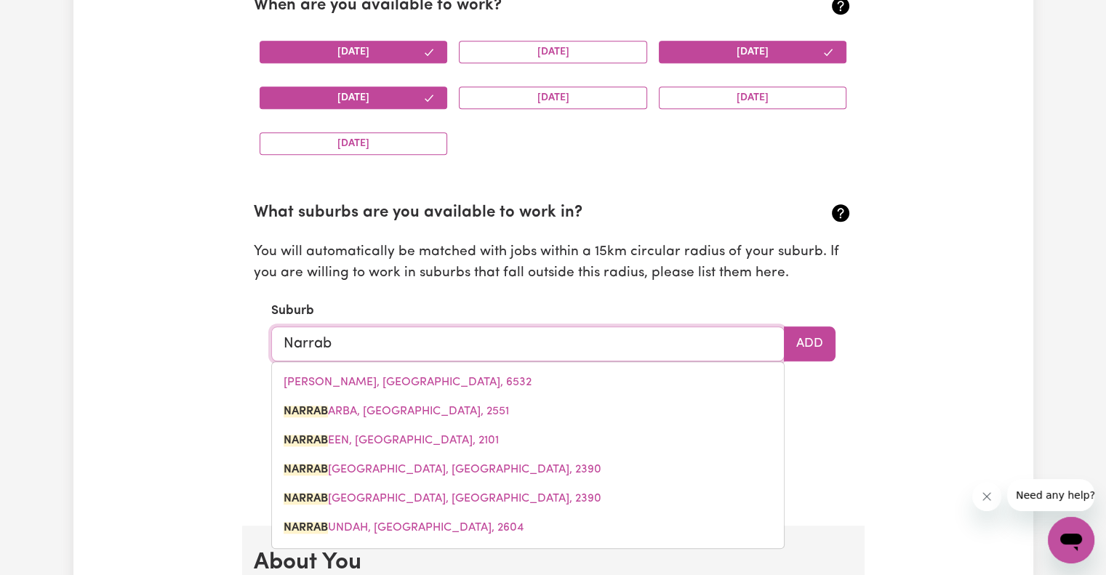
type input "NarrabARBA, [GEOGRAPHIC_DATA], 2551"
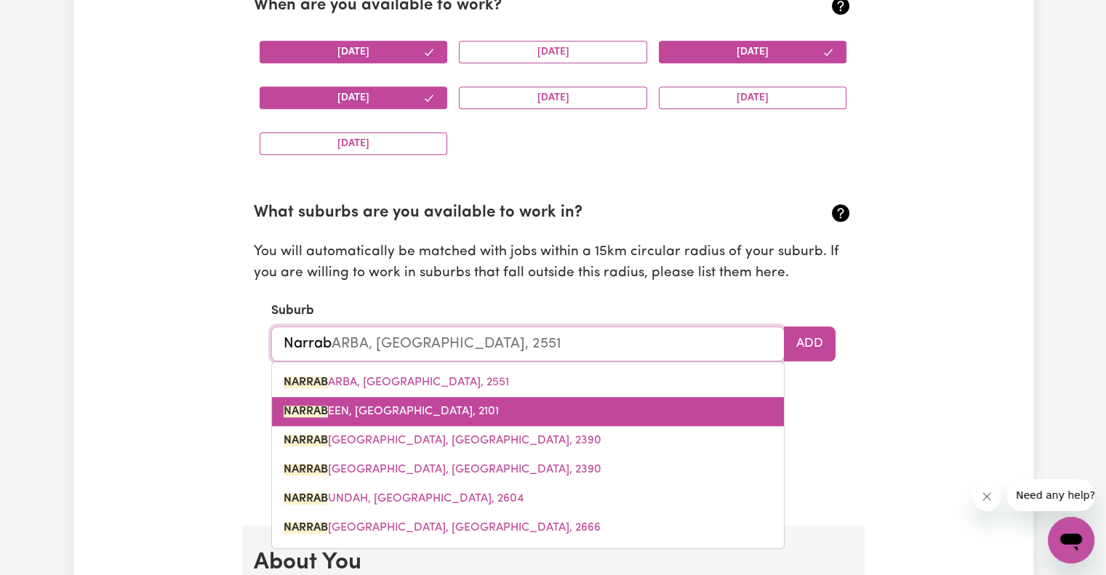
click at [372, 408] on span "NARRAB EEN, [GEOGRAPHIC_DATA], 2101" at bounding box center [390, 412] width 215 height 12
type input "NARRABEEN, [GEOGRAPHIC_DATA], 2101"
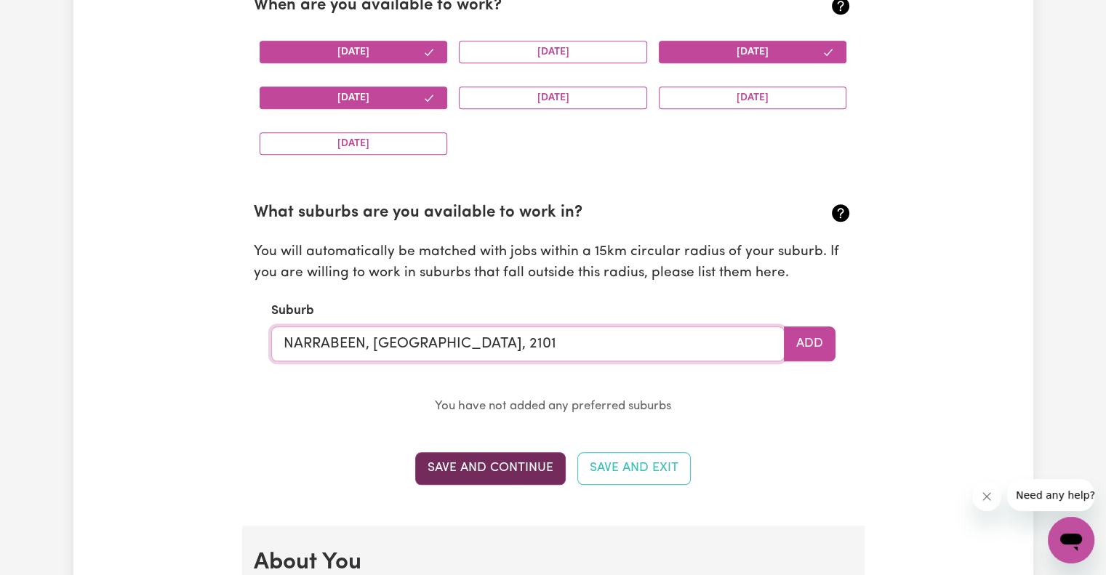
type input "NARRABEEN, [GEOGRAPHIC_DATA], 2101"
click at [489, 464] on button "Save and Continue" at bounding box center [490, 468] width 150 height 32
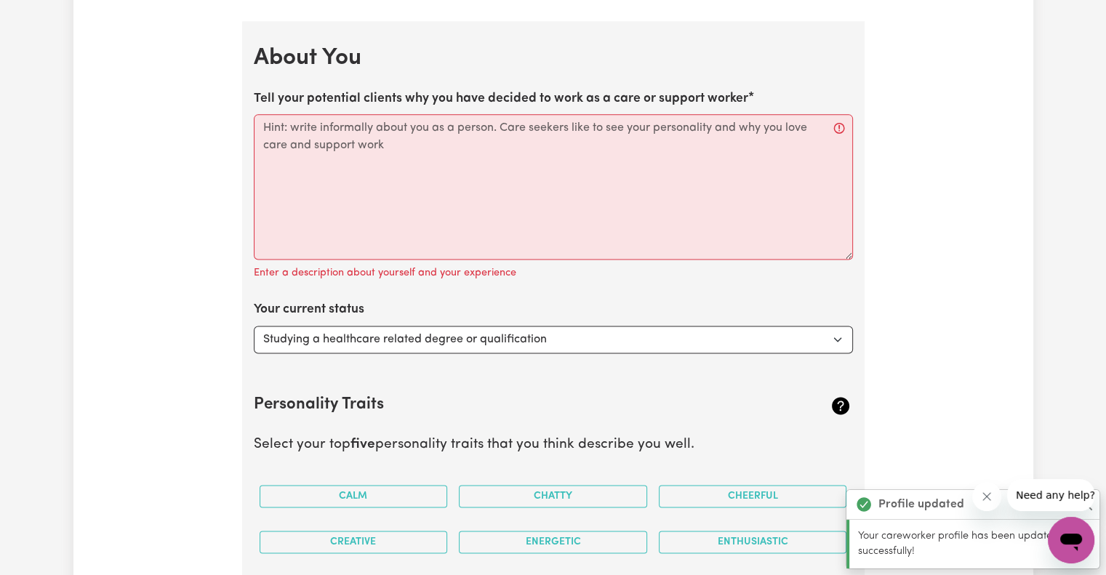
scroll to position [1971, 0]
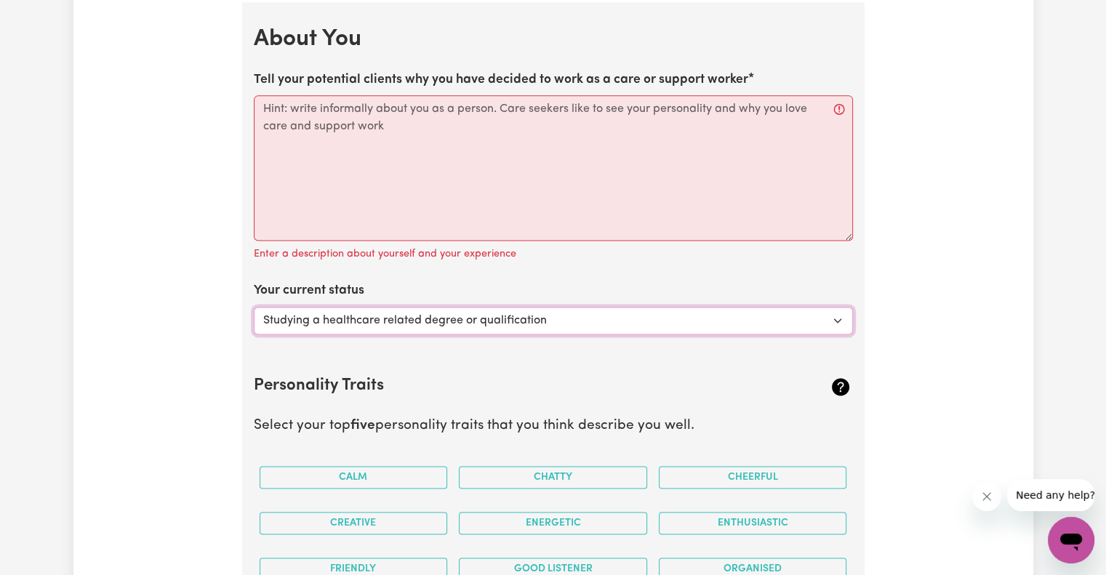
click at [357, 323] on select "Select... Studying a healthcare related degree or qualification Studying a non-…" at bounding box center [553, 321] width 599 height 28
click at [254, 307] on select "Select... Studying a healthcare related degree or qualification Studying a non-…" at bounding box center [553, 321] width 599 height 28
click at [164, 409] on div "Update Profile 1 2 3 4 5 Step 1 : Personal Details Let potential clients know w…" at bounding box center [552, 13] width 959 height 3787
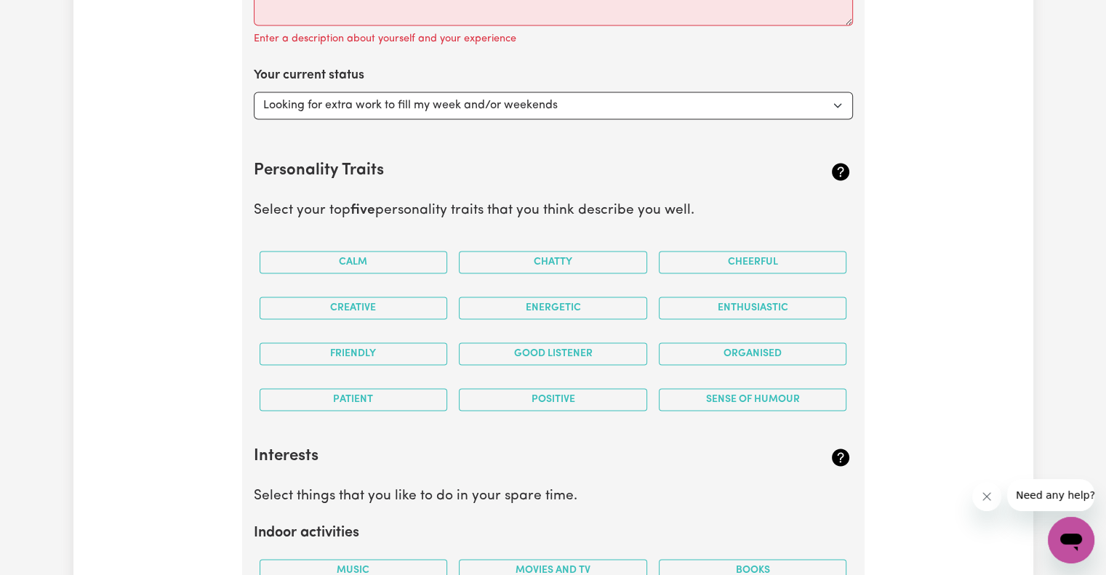
scroll to position [2189, 0]
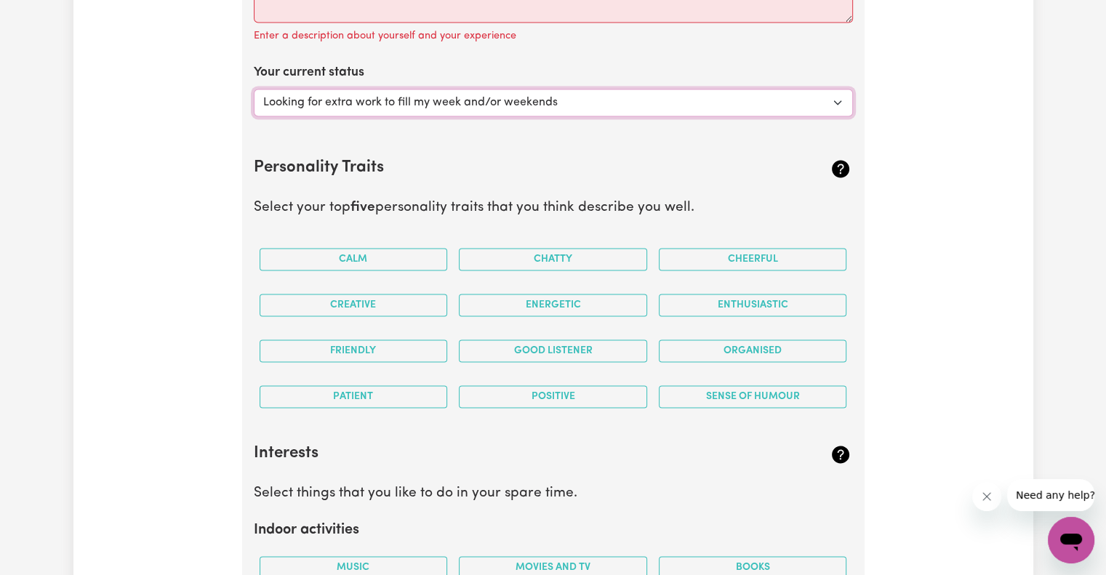
click at [403, 105] on select "Select... Studying a healthcare related degree or qualification Studying a non-…" at bounding box center [553, 103] width 599 height 28
select select "Embarking on a career change into the care industry"
click at [254, 89] on select "Select... Studying a healthcare related degree or qualification Studying a non-…" at bounding box center [553, 103] width 599 height 28
click at [419, 252] on button "Calm" at bounding box center [353, 259] width 188 height 23
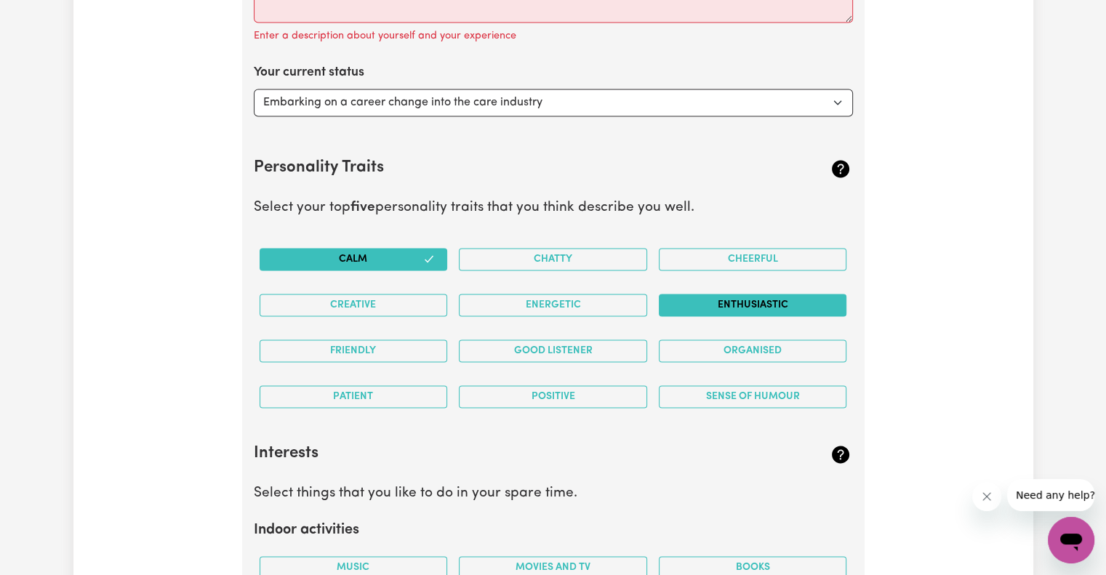
click at [728, 297] on button "Enthusiastic" at bounding box center [753, 305] width 188 height 23
click at [399, 346] on button "Friendly" at bounding box center [353, 350] width 188 height 23
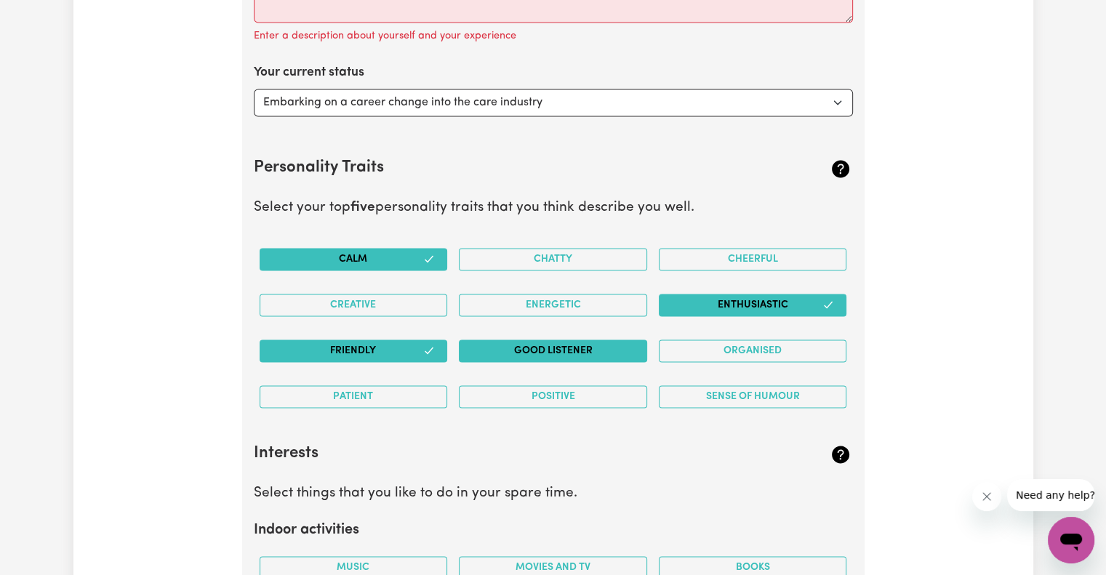
click at [541, 348] on button "Good Listener" at bounding box center [553, 350] width 188 height 23
click at [701, 347] on button "Organised" at bounding box center [753, 350] width 188 height 23
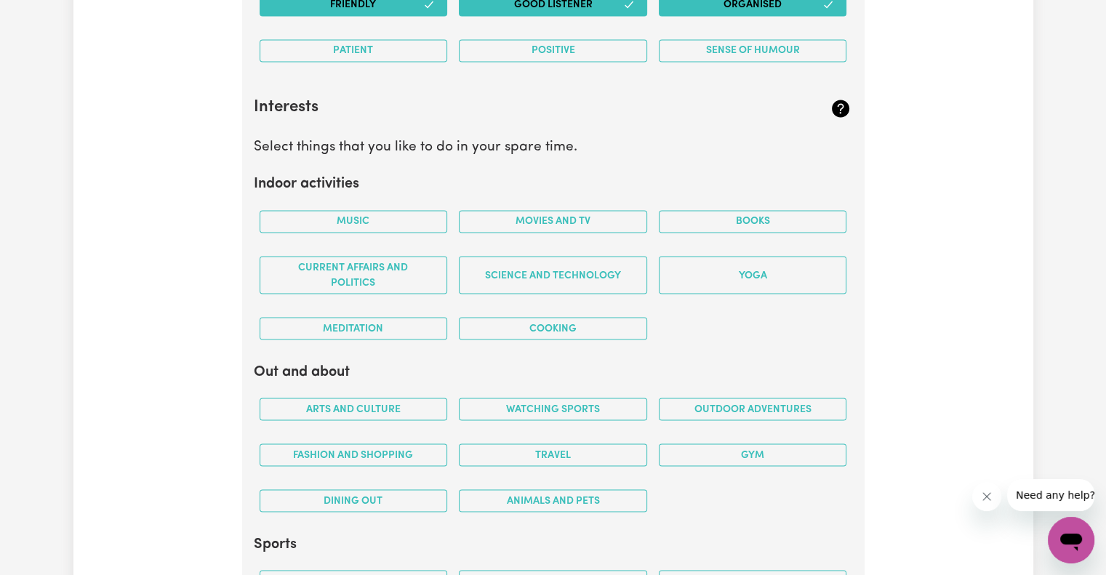
scroll to position [2553, 0]
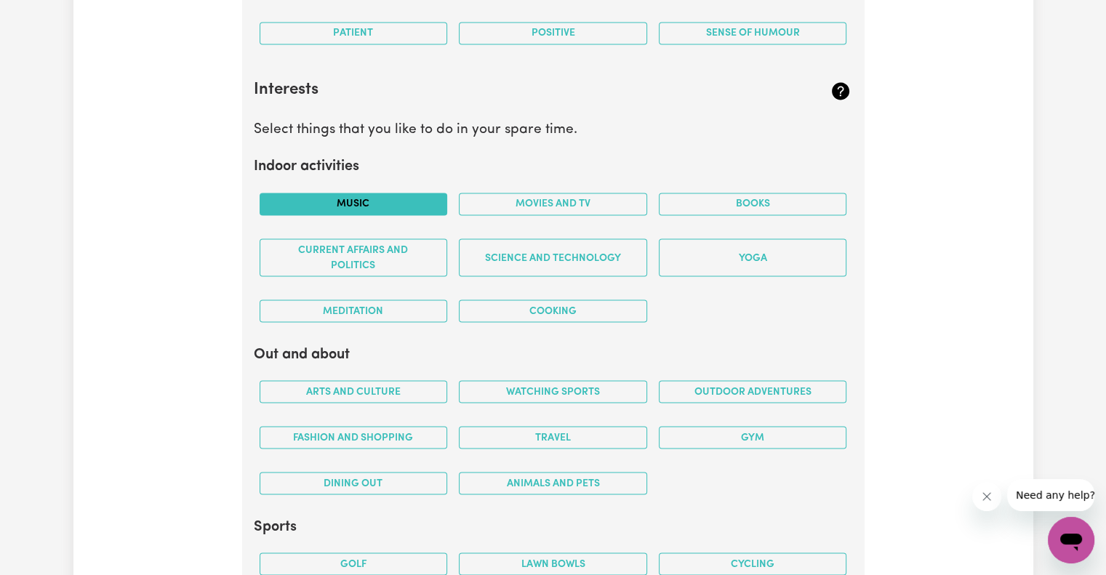
click at [378, 206] on button "Music" at bounding box center [353, 204] width 188 height 23
click at [718, 208] on button "Books" at bounding box center [753, 204] width 188 height 23
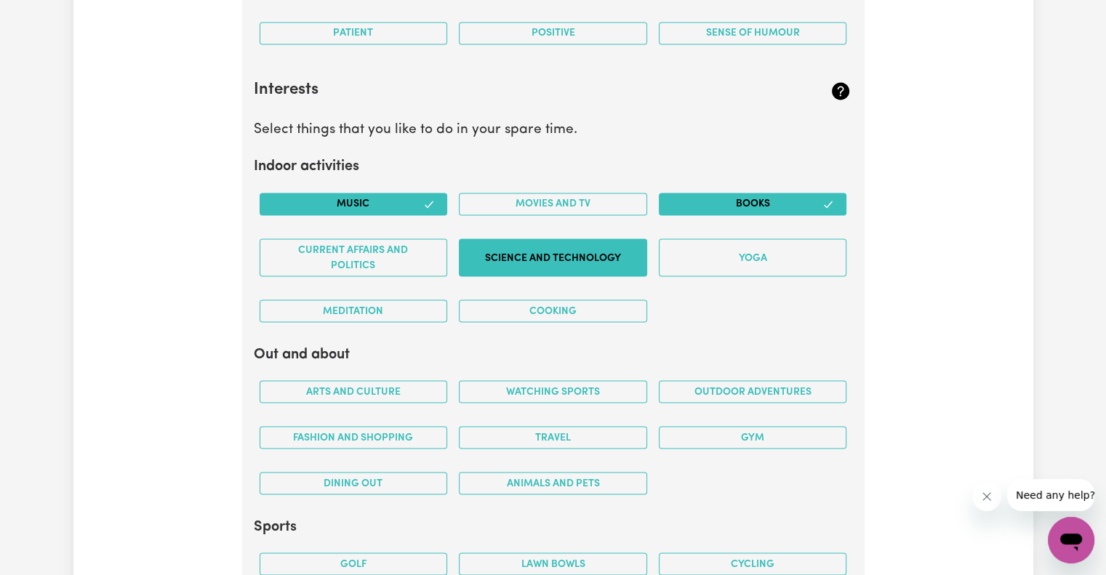
click at [519, 247] on button "Science and Technology" at bounding box center [553, 257] width 188 height 38
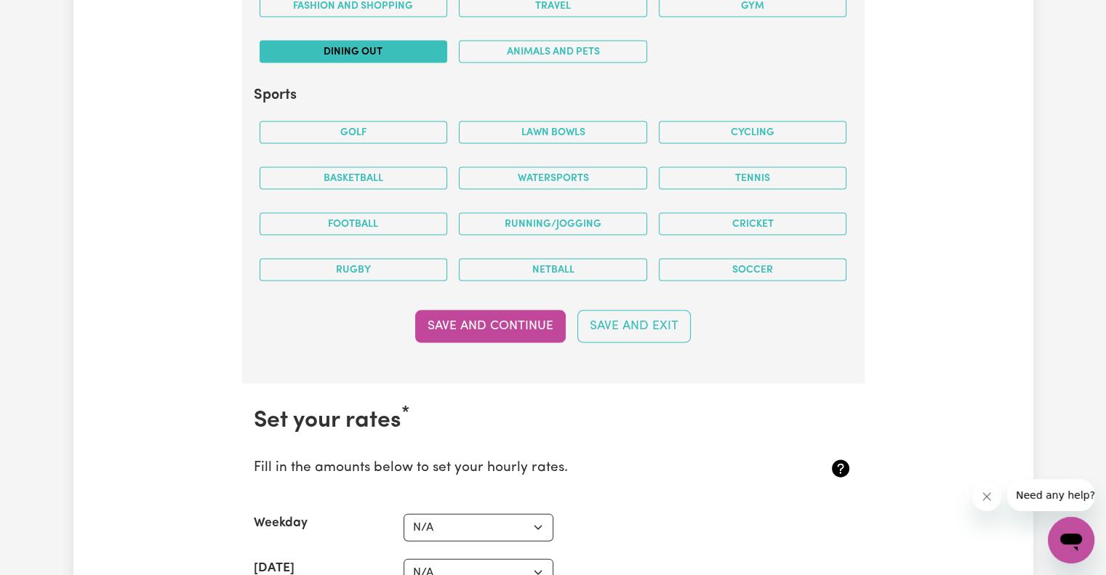
scroll to position [2916, 0]
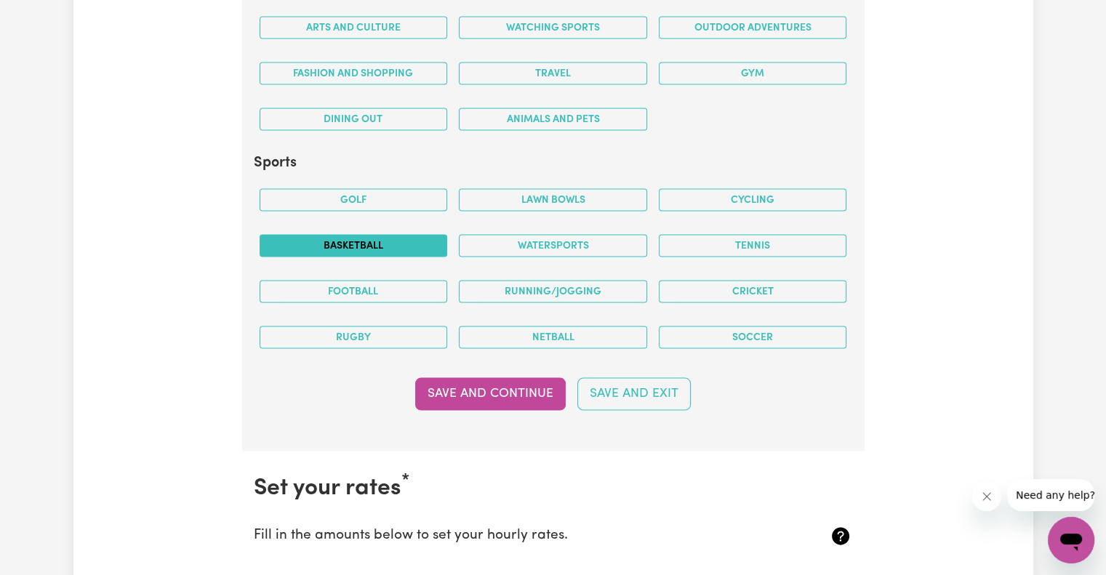
click at [401, 238] on button "Basketball" at bounding box center [353, 246] width 188 height 23
click at [800, 240] on button "Tennis" at bounding box center [753, 246] width 188 height 23
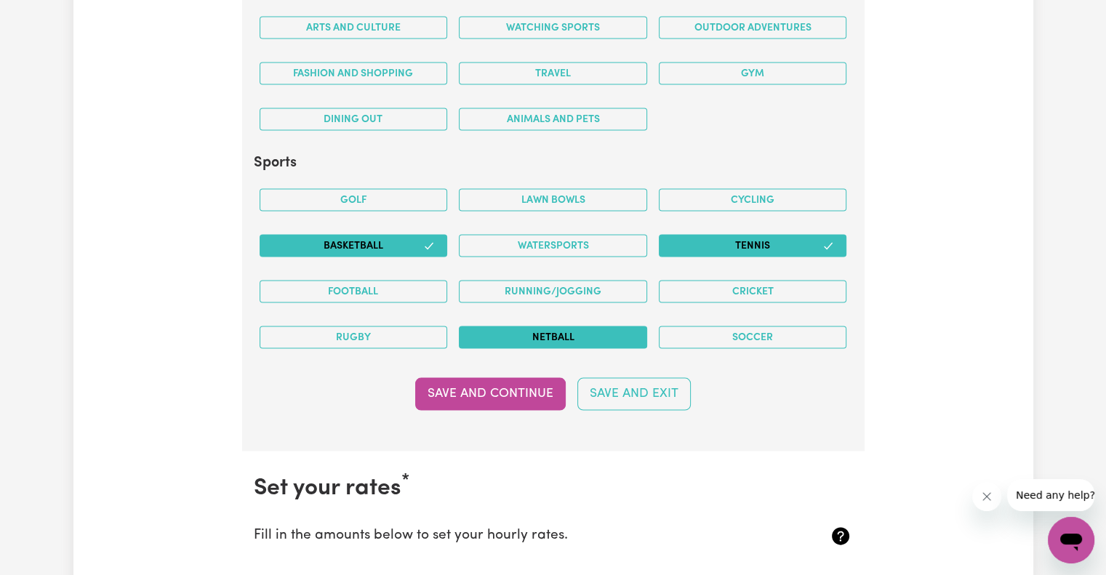
click at [535, 332] on button "Netball" at bounding box center [553, 337] width 188 height 23
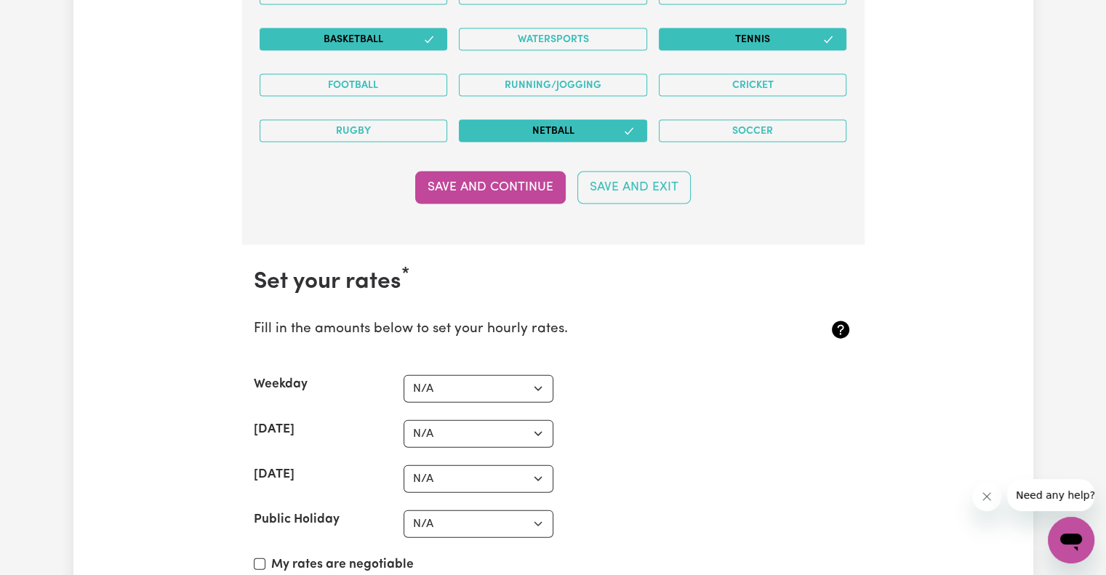
scroll to position [3207, 0]
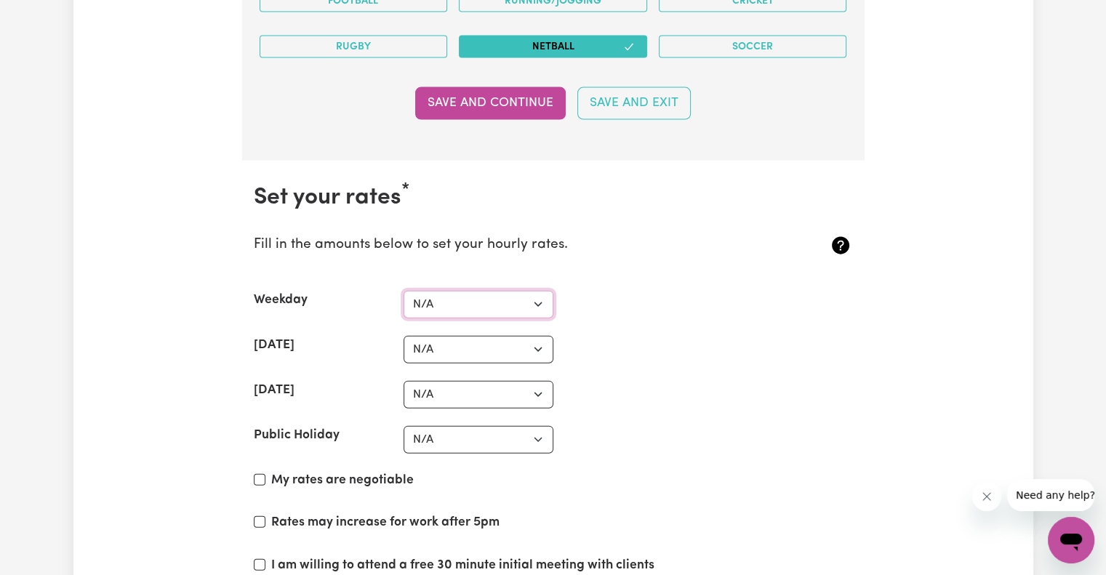
click at [488, 301] on select "N/A $37 $38 $39 $40 $41 $42 $43 $44 $45 $46 $47 $48 $49 $50 $51 $52 $53 $54 $55…" at bounding box center [478, 305] width 150 height 28
select select "40"
click at [403, 291] on select "N/A $37 $38 $39 $40 $41 $42 $43 $44 $45 $46 $47 $48 $49 $50 $51 $52 $53 $54 $55…" at bounding box center [478, 305] width 150 height 28
click at [461, 344] on select "N/A $37 $38 $39 $40 $41 $42 $43 $44 $45 $46 $47 $48 $49 $50 $51 $52 $53 $54 $55…" at bounding box center [478, 350] width 150 height 28
select select "46"
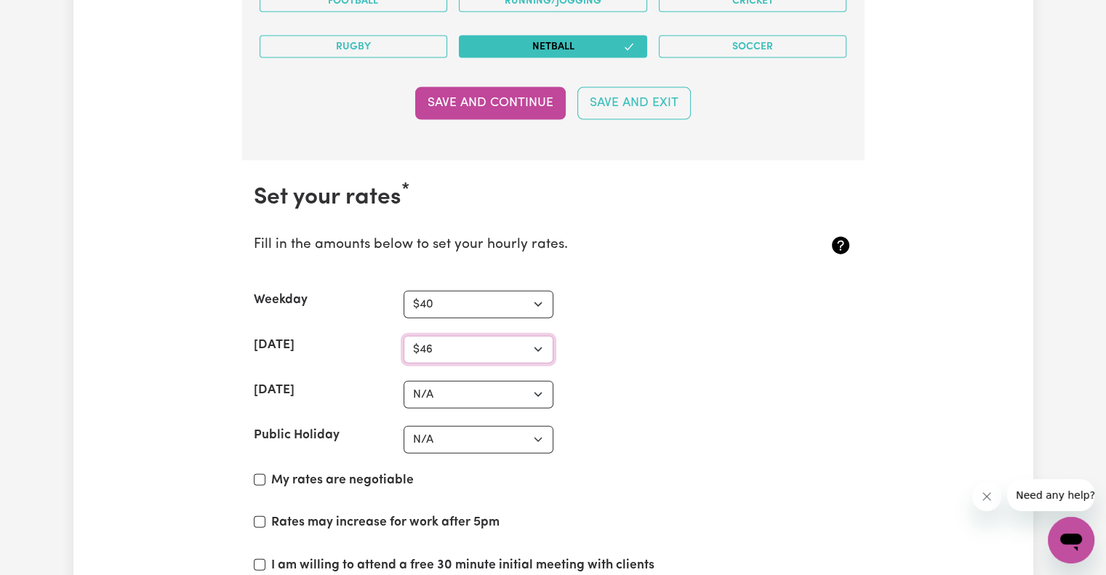
click at [403, 336] on select "N/A $37 $38 $39 $40 $41 $42 $43 $44 $45 $46 $47 $48 $49 $50 $51 $52 $53 $54 $55…" at bounding box center [478, 350] width 150 height 28
click at [447, 383] on select "N/A $37 $38 $39 $40 $41 $42 $43 $44 $45 $46 $47 $48 $49 $50 $51 $52 $53 $54 $55…" at bounding box center [478, 395] width 150 height 28
select select "46"
click at [403, 381] on select "N/A $37 $38 $39 $40 $41 $42 $43 $44 $45 $46 $47 $48 $49 $50 $51 $52 $53 $54 $55…" at bounding box center [478, 395] width 150 height 28
click at [442, 437] on select "N/A $37 $38 $39 $40 $41 $42 $43 $44 $45 $46 $47 $48 $49 $50 $51 $52 $53 $54 $55…" at bounding box center [478, 440] width 150 height 28
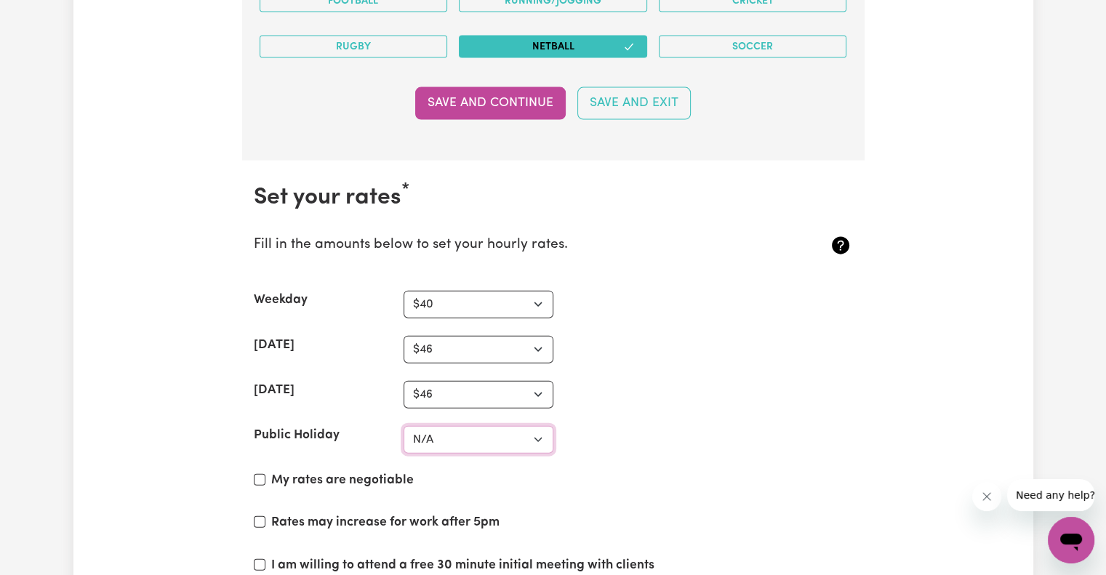
select select "50"
click at [403, 426] on select "N/A $37 $38 $39 $40 $41 $42 $43 $44 $45 $46 $47 $48 $49 $50 $51 $52 $53 $54 $55…" at bounding box center [478, 440] width 150 height 28
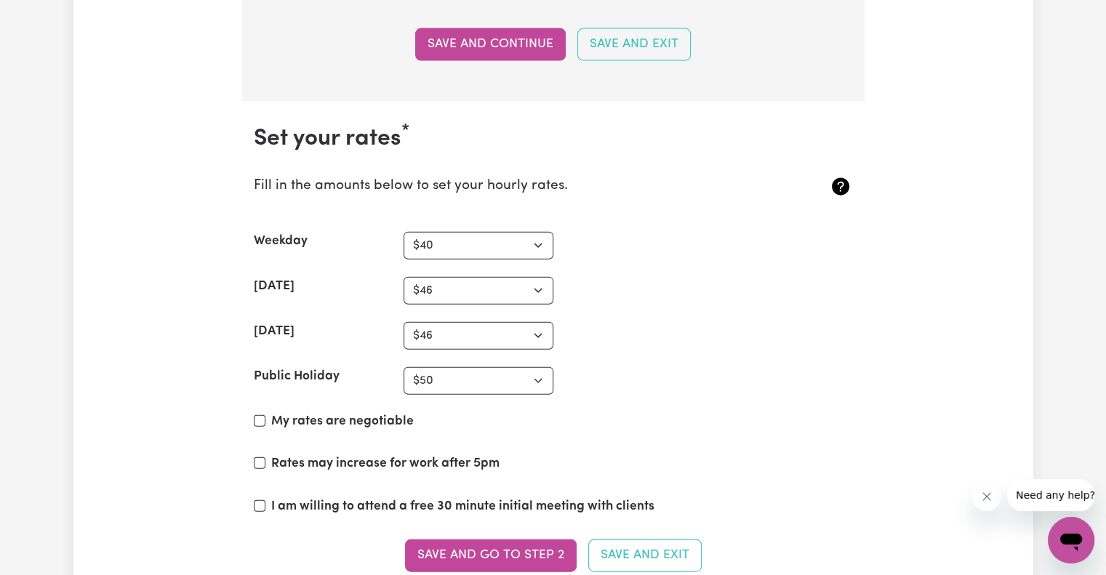
scroll to position [3352, 0]
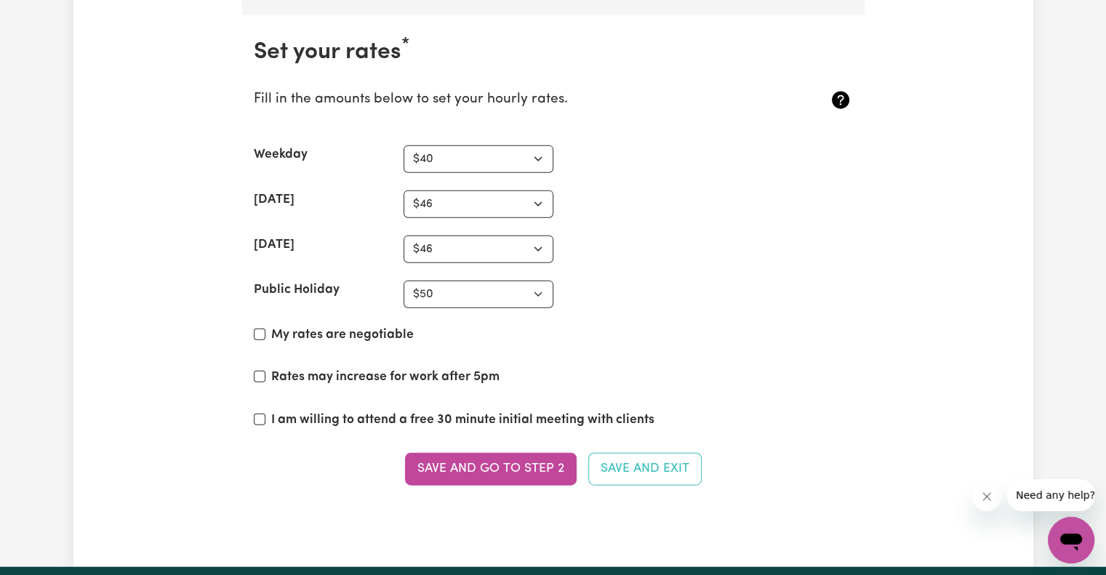
click at [271, 326] on label "My rates are negotiable" at bounding box center [342, 335] width 142 height 19
click at [265, 329] on input "My rates are negotiable" at bounding box center [260, 335] width 12 height 12
checkbox input "true"
click at [520, 467] on button "Save and go to Step 2" at bounding box center [491, 469] width 172 height 32
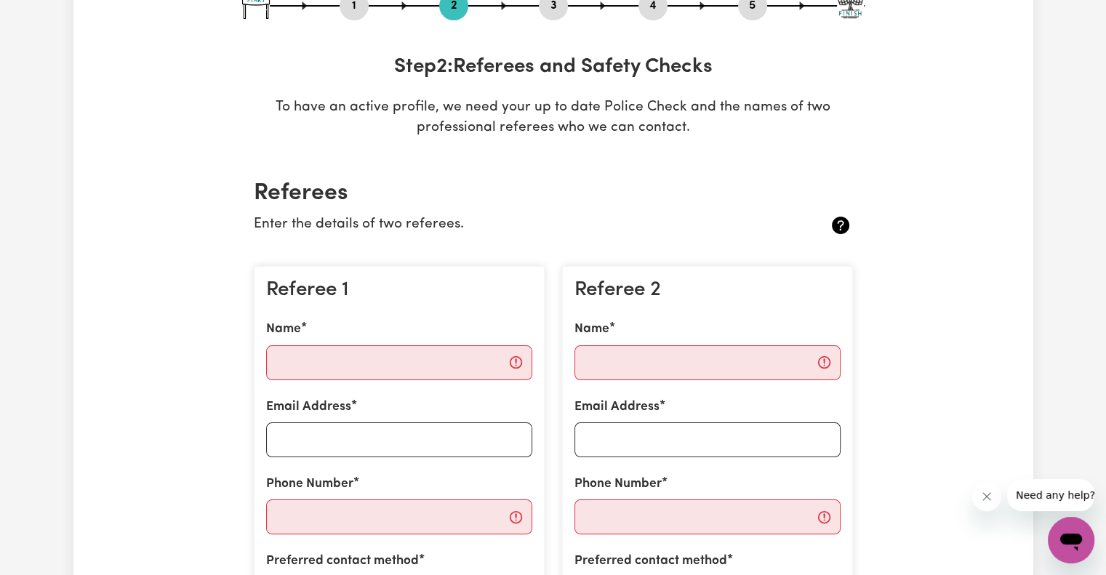
scroll to position [73, 0]
